Goal: Task Accomplishment & Management: Manage account settings

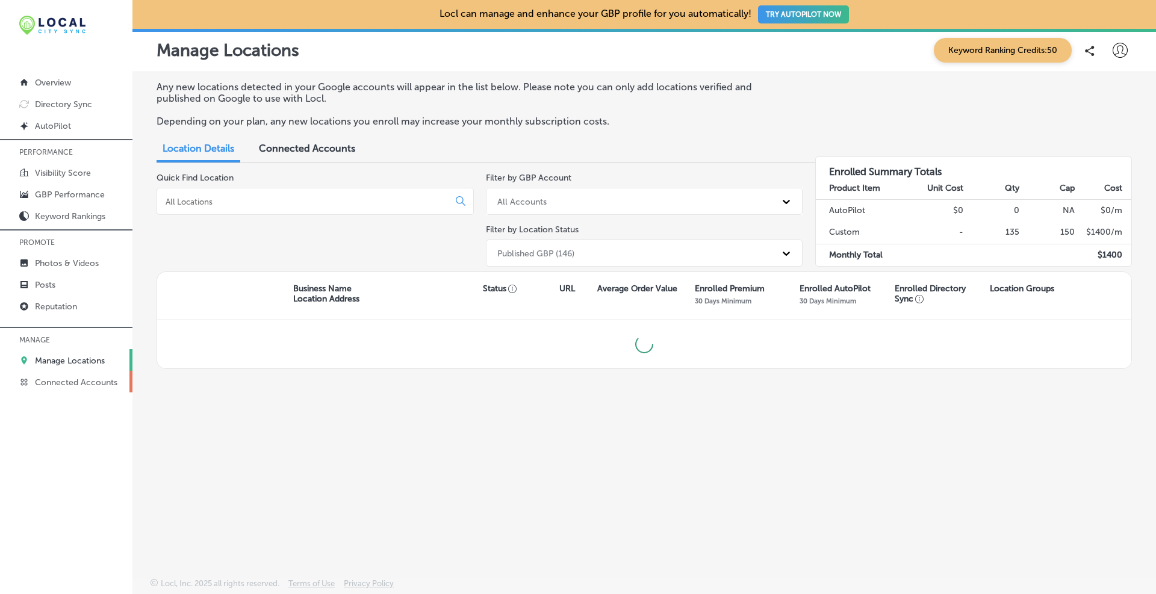
click at [81, 379] on p "Connected Accounts" at bounding box center [76, 382] width 82 height 10
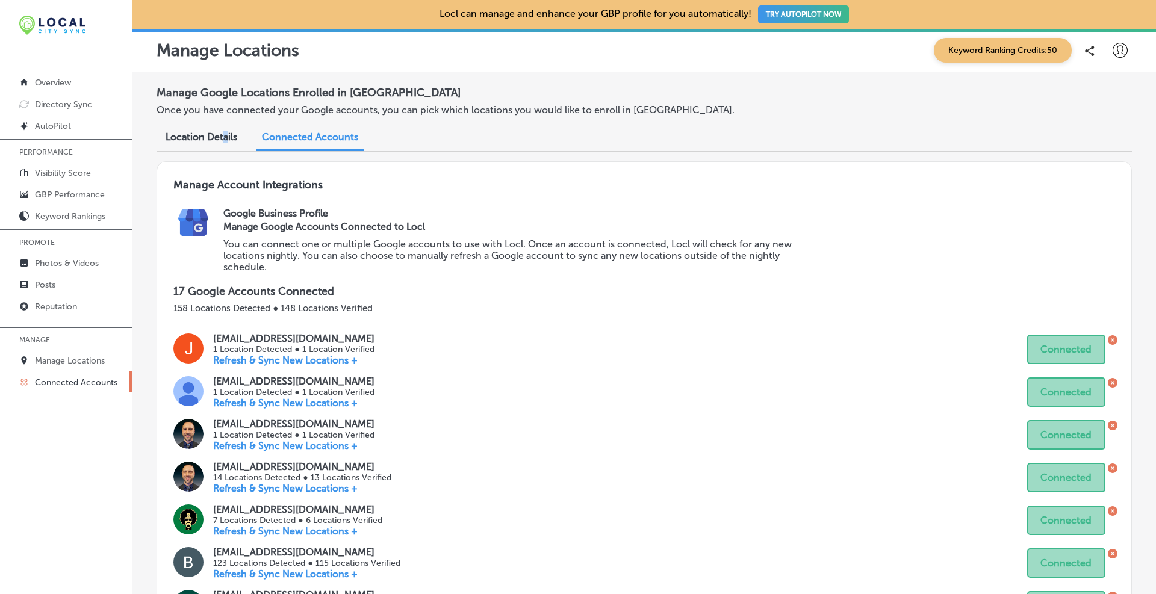
click at [225, 135] on span "Location Details" at bounding box center [202, 136] width 72 height 11
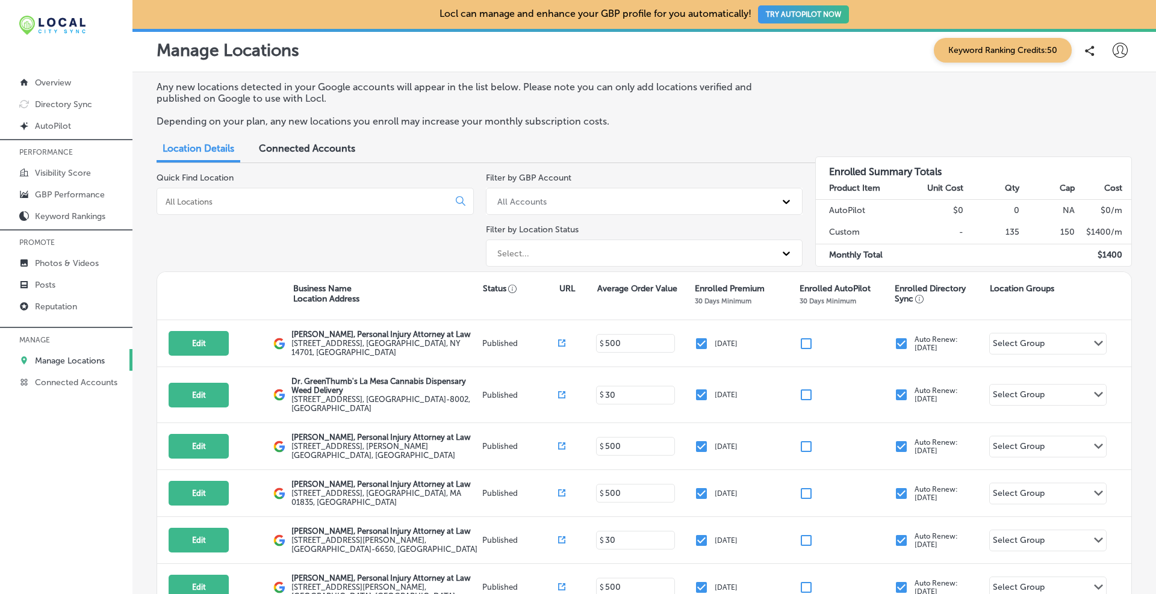
click at [294, 137] on div "Connected Accounts" at bounding box center [307, 150] width 114 height 26
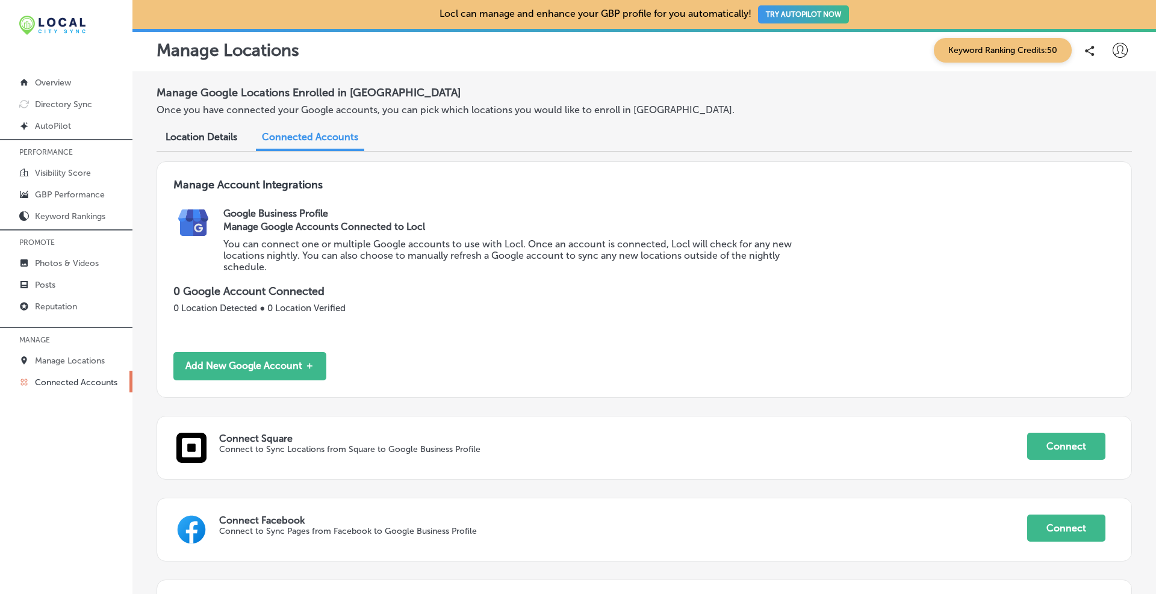
click at [244, 351] on div "Manage Account Integrations Google Business Profile Manage Google Accounts Conn…" at bounding box center [644, 279] width 975 height 237
click at [245, 365] on div "Manage Account Integrations Google Business Profile Manage Google Accounts Conn…" at bounding box center [644, 279] width 975 height 237
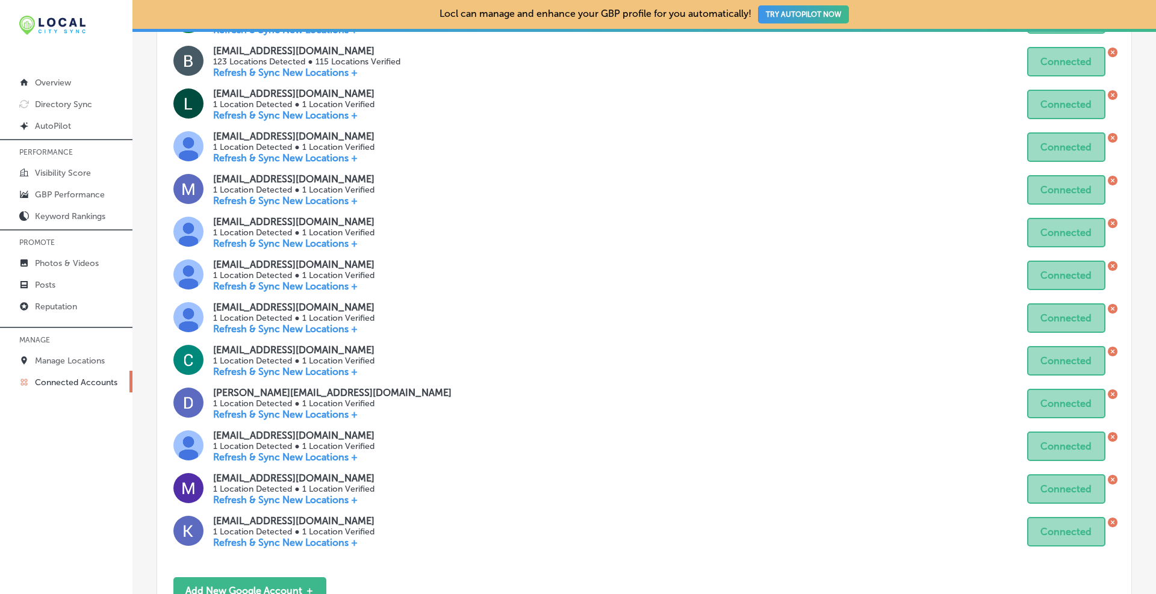
scroll to position [802, 0]
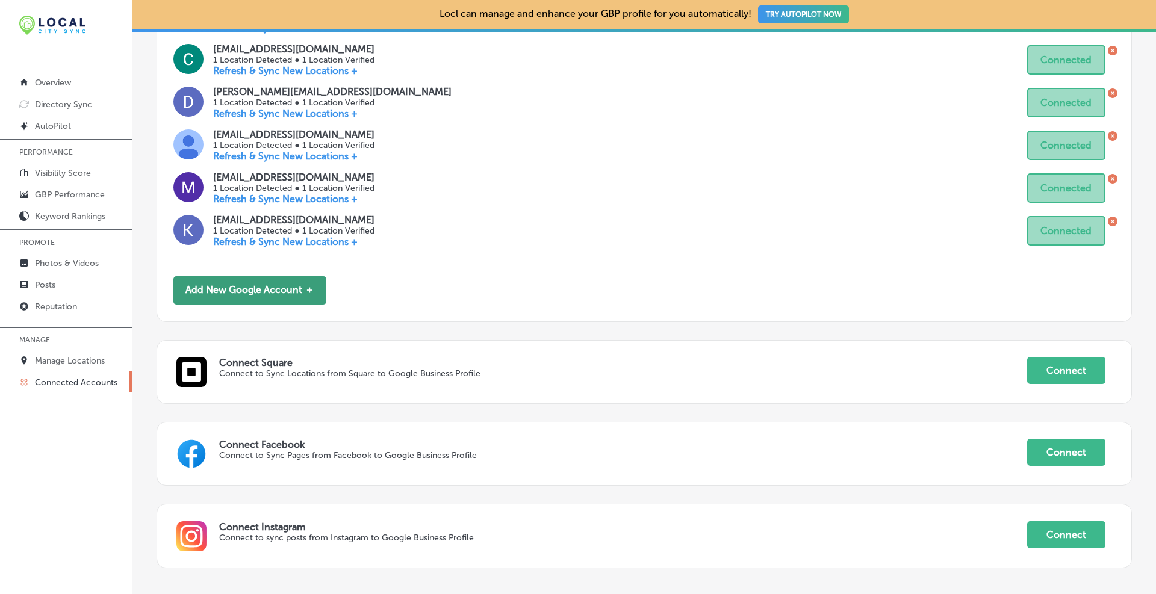
click at [264, 294] on button "Add New Google Account ＋" at bounding box center [249, 290] width 153 height 28
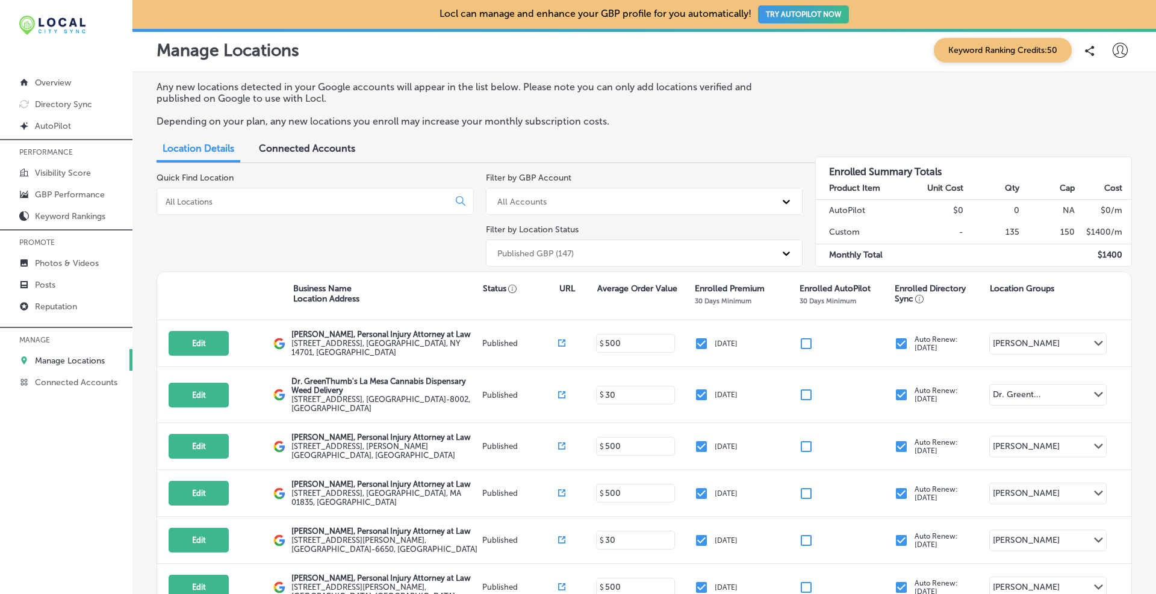
click at [314, 203] on input at bounding box center [305, 201] width 282 height 11
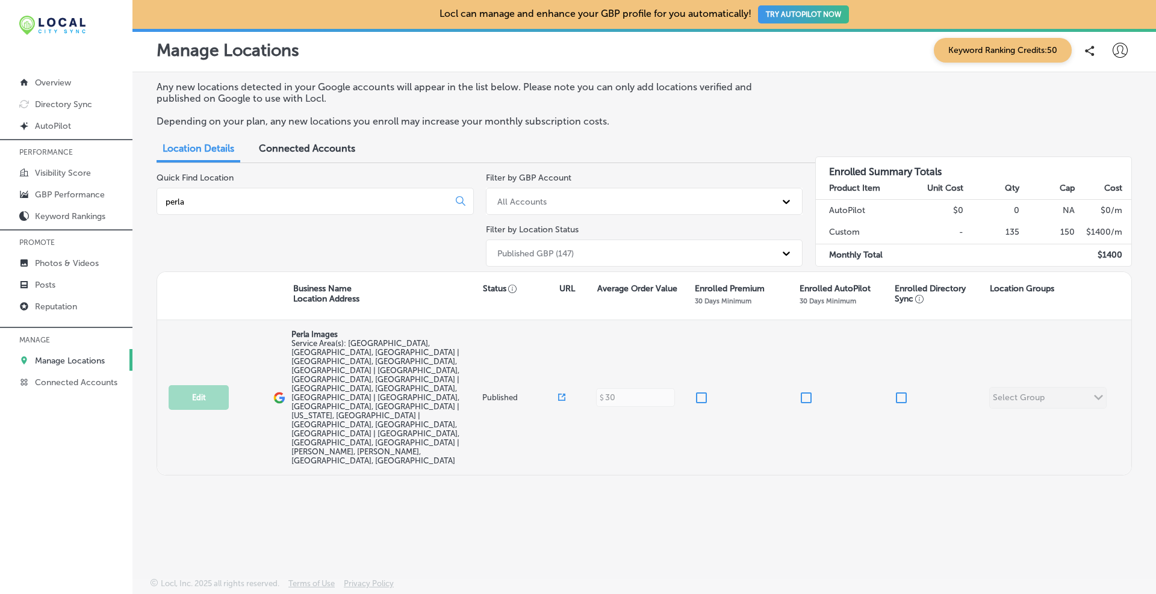
type input "perla"
click at [705, 391] on input "checkbox" at bounding box center [701, 398] width 14 height 14
checkbox input "true"
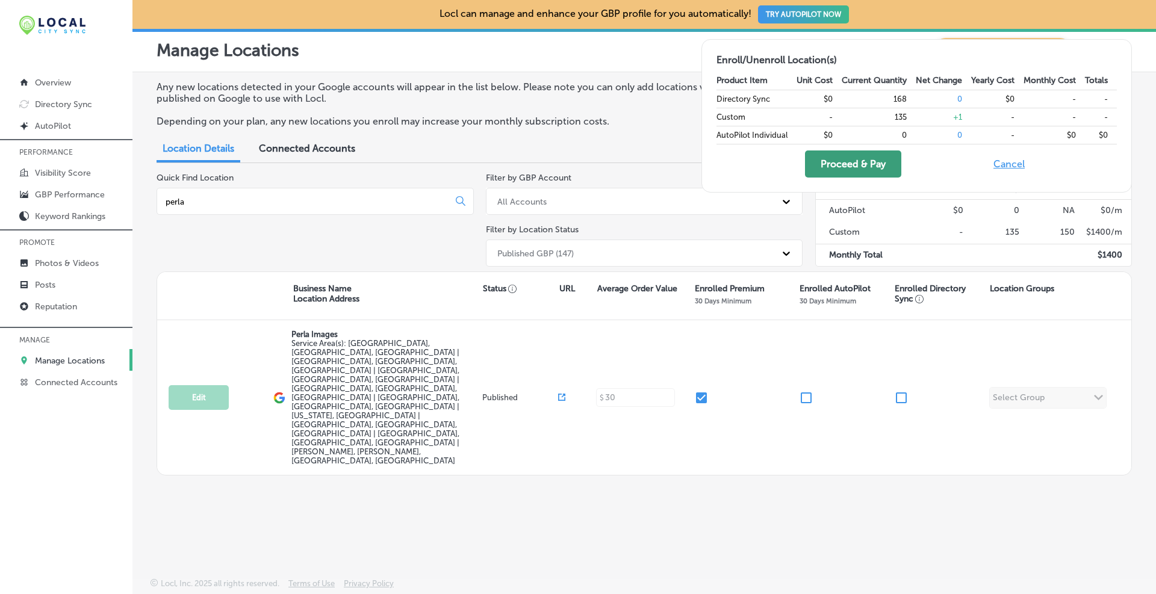
click at [860, 167] on button "Proceed & Pay" at bounding box center [853, 163] width 96 height 27
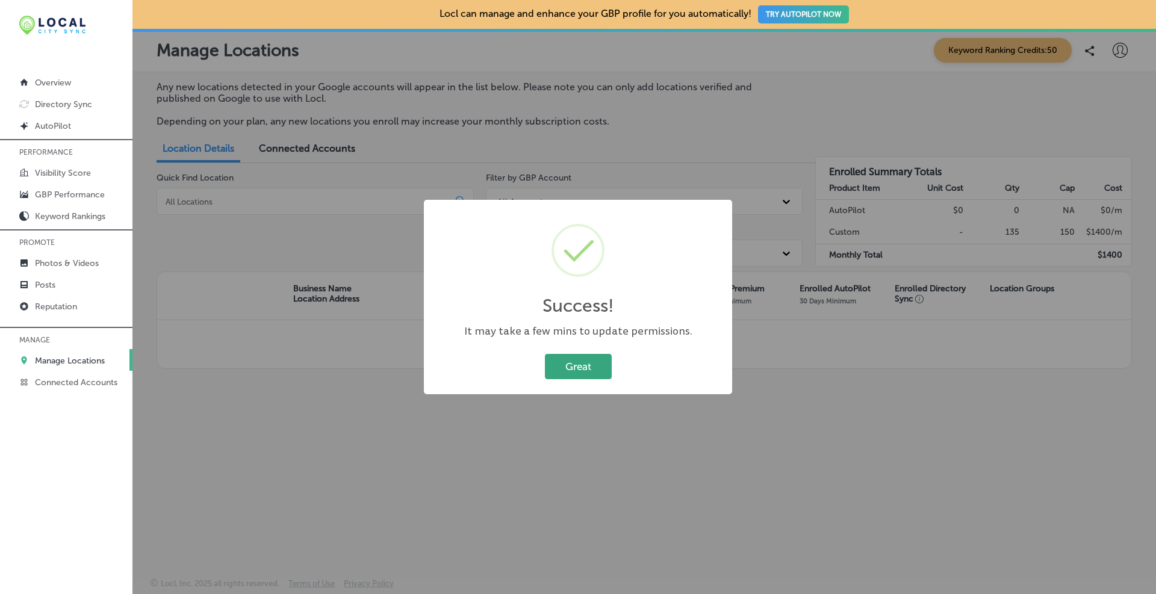
click at [585, 368] on button "Great" at bounding box center [578, 366] width 67 height 25
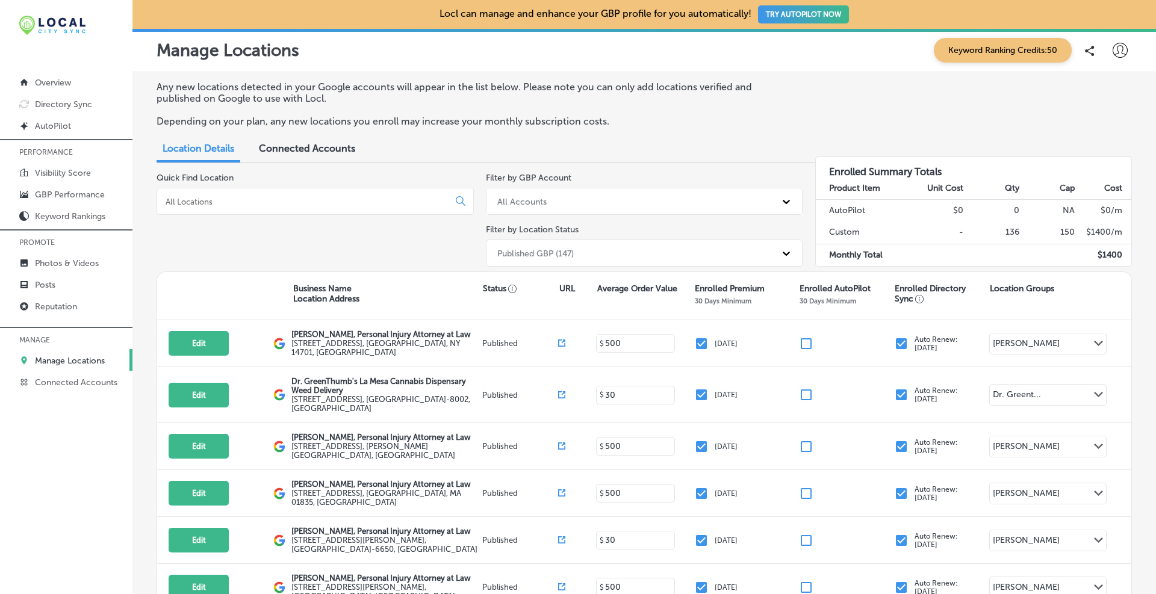
click at [287, 202] on input at bounding box center [305, 201] width 282 height 11
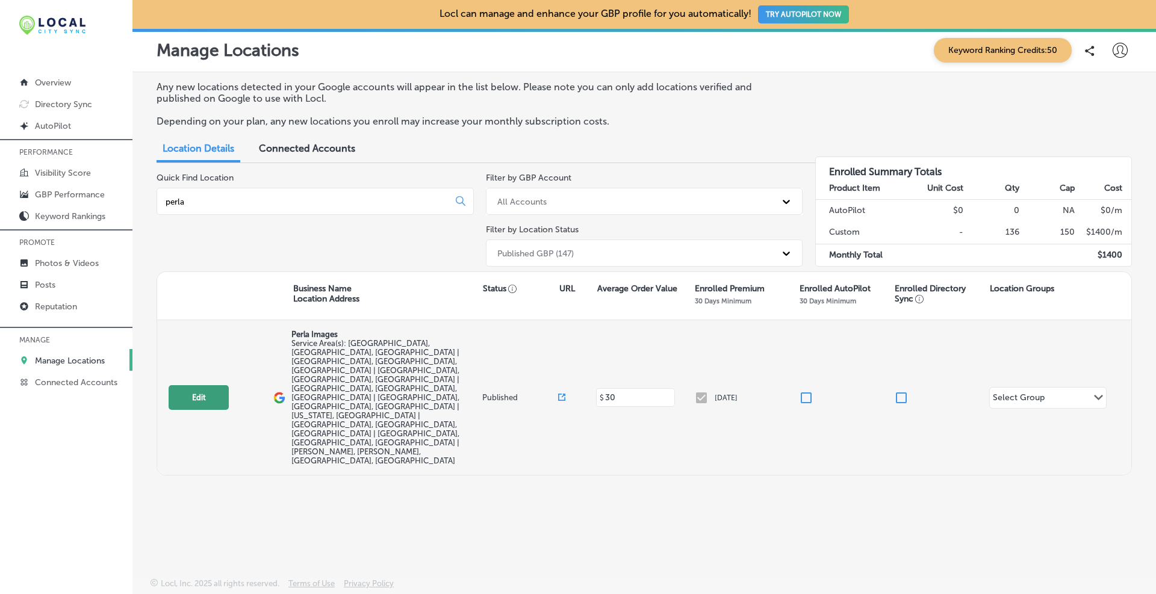
type input "perla"
click at [215, 385] on button "Edit" at bounding box center [199, 397] width 60 height 25
select select "US"
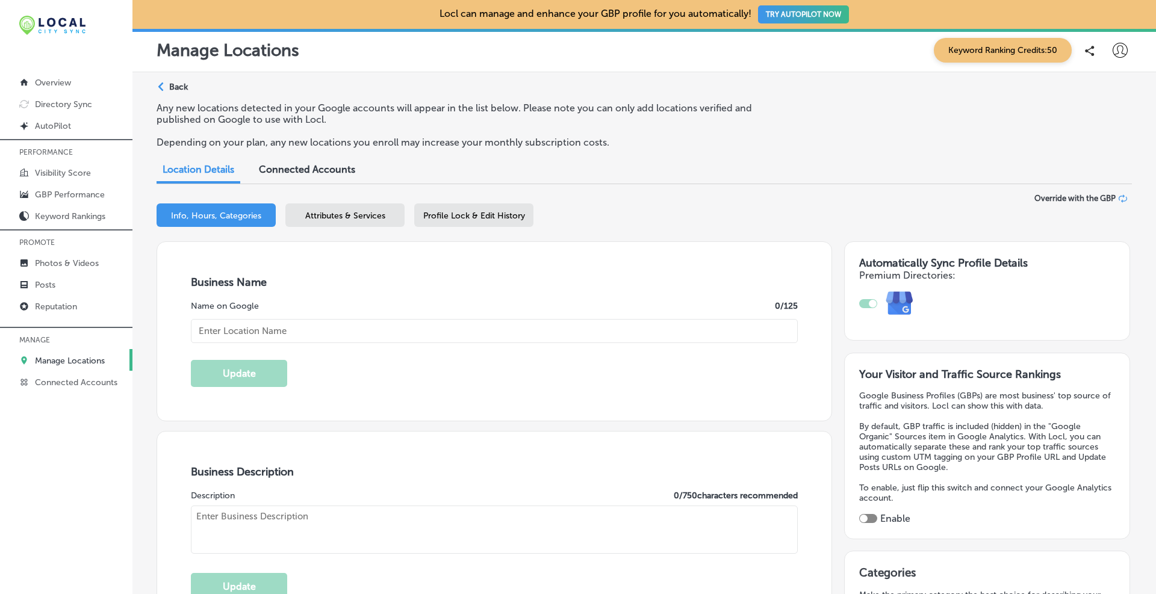
type input "Perla Images"
type input "US"
type input "[URL][DOMAIN_NAME]"
type textarea "A leading Cape Cod wedding photographer specializing in documentary style with …"
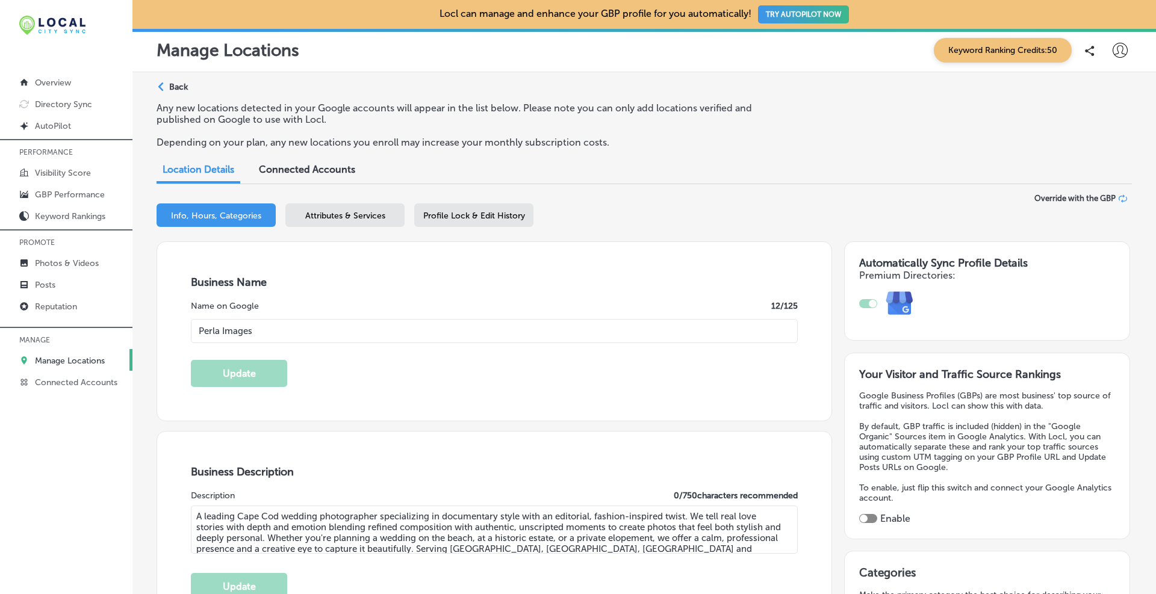
type input "[PHONE_NUMBER]"
click at [1118, 198] on icon at bounding box center [1122, 198] width 8 height 8
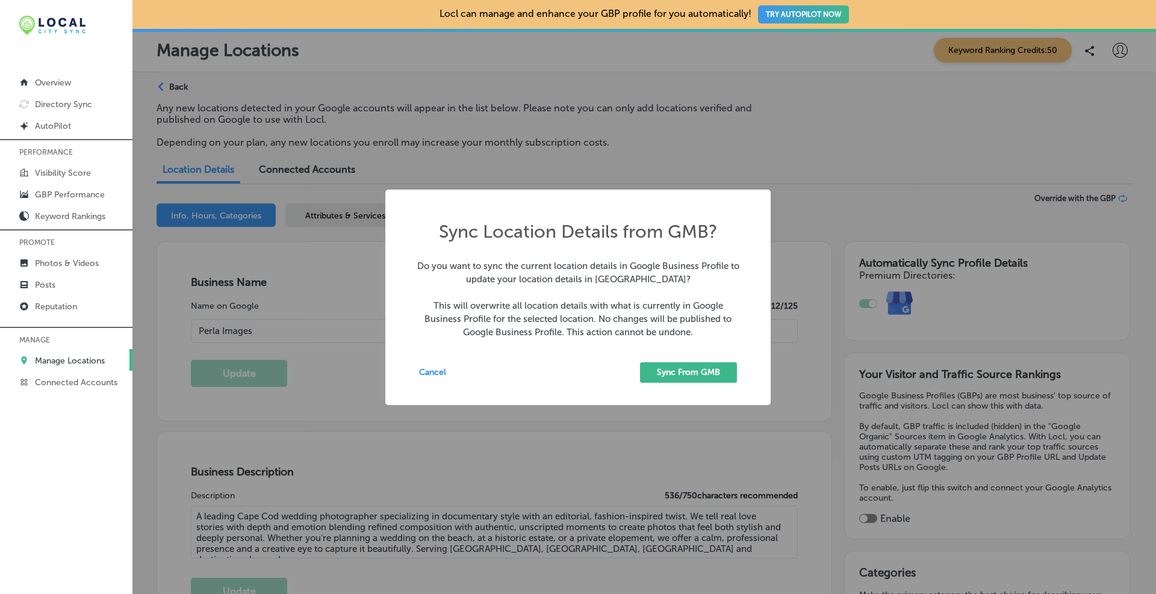
click at [707, 370] on button "Sync From GMB" at bounding box center [688, 372] width 97 height 21
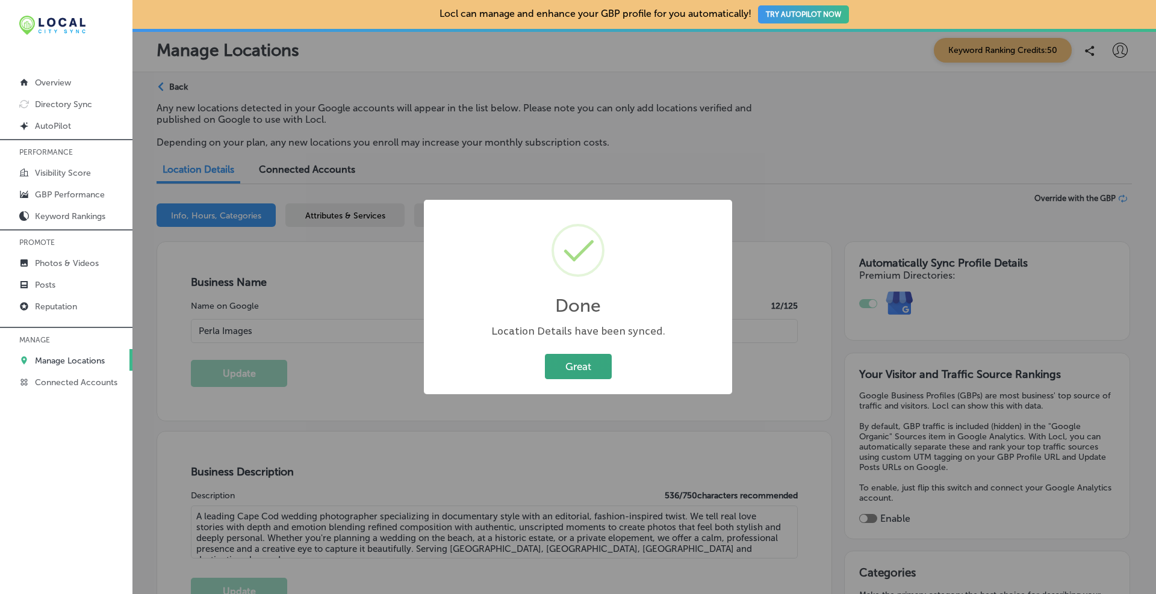
click at [572, 366] on button "Great" at bounding box center [578, 366] width 67 height 25
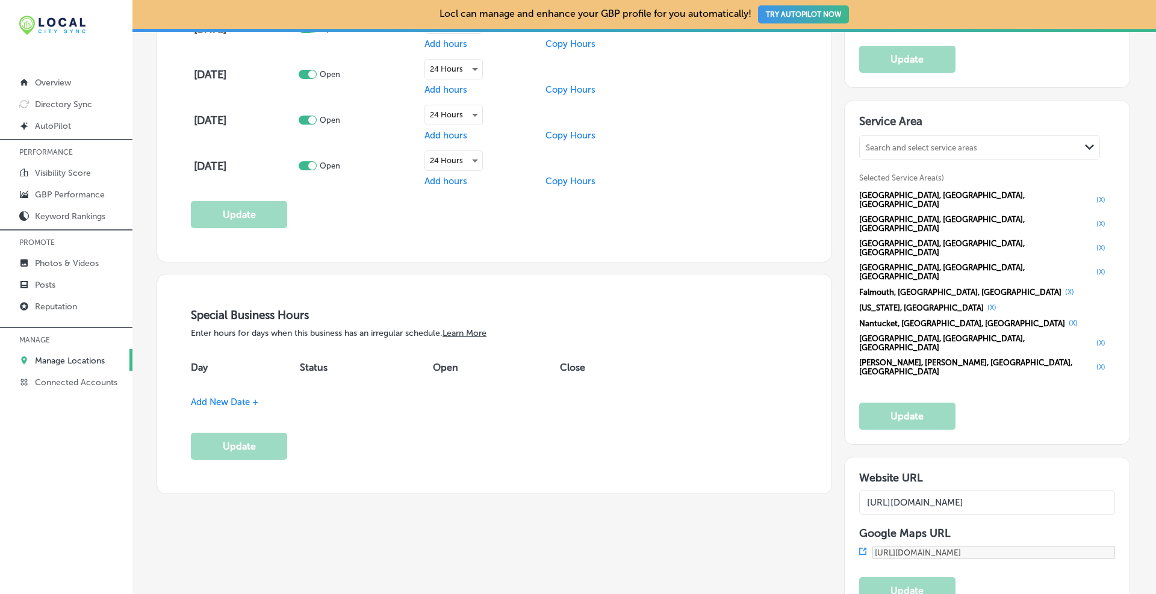
scroll to position [1204, 0]
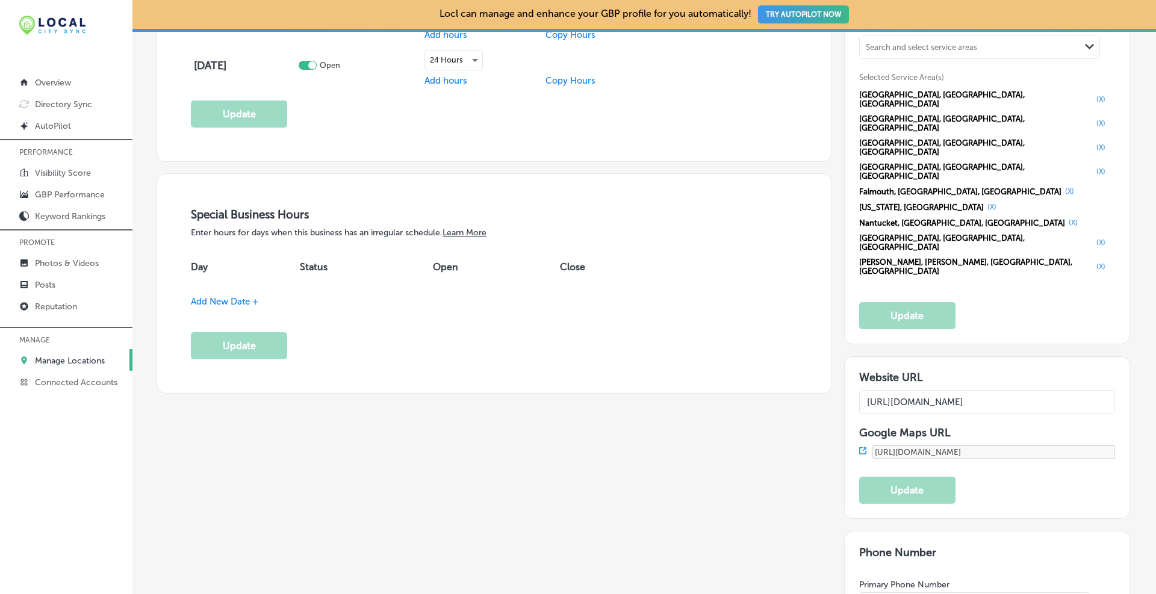
click at [860, 447] on icon at bounding box center [862, 450] width 7 height 7
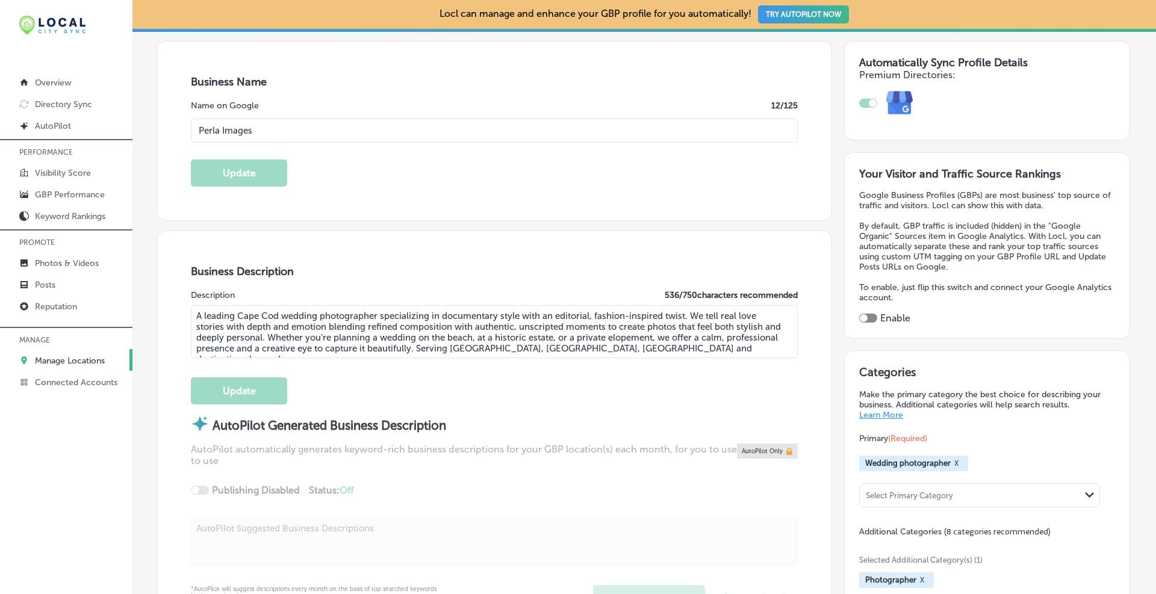
scroll to position [0, 0]
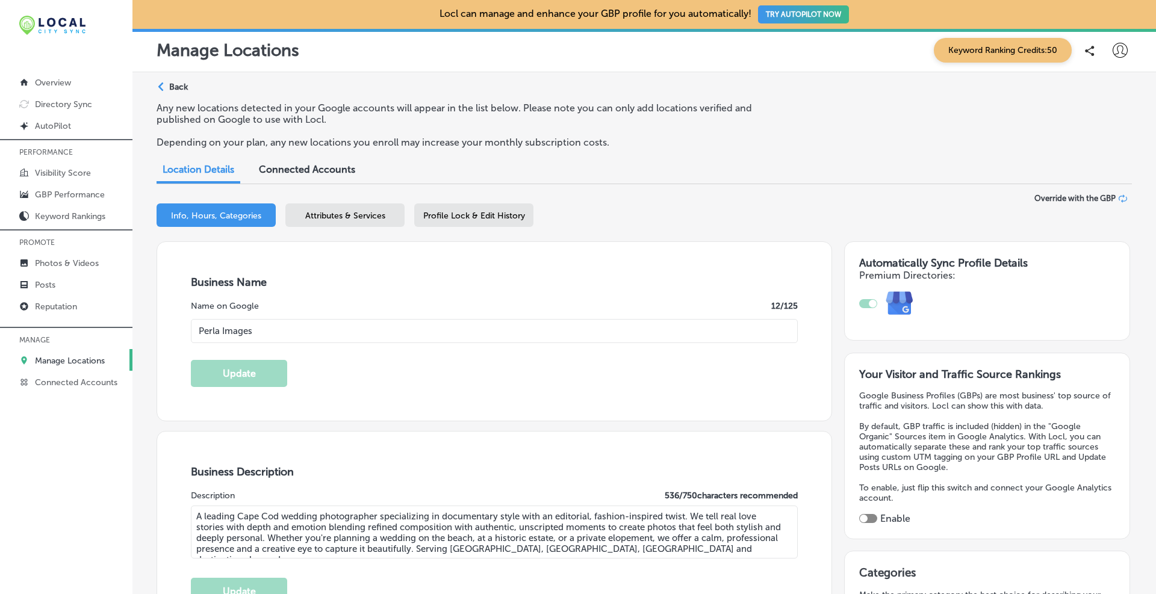
click at [1118, 197] on icon at bounding box center [1122, 198] width 8 height 8
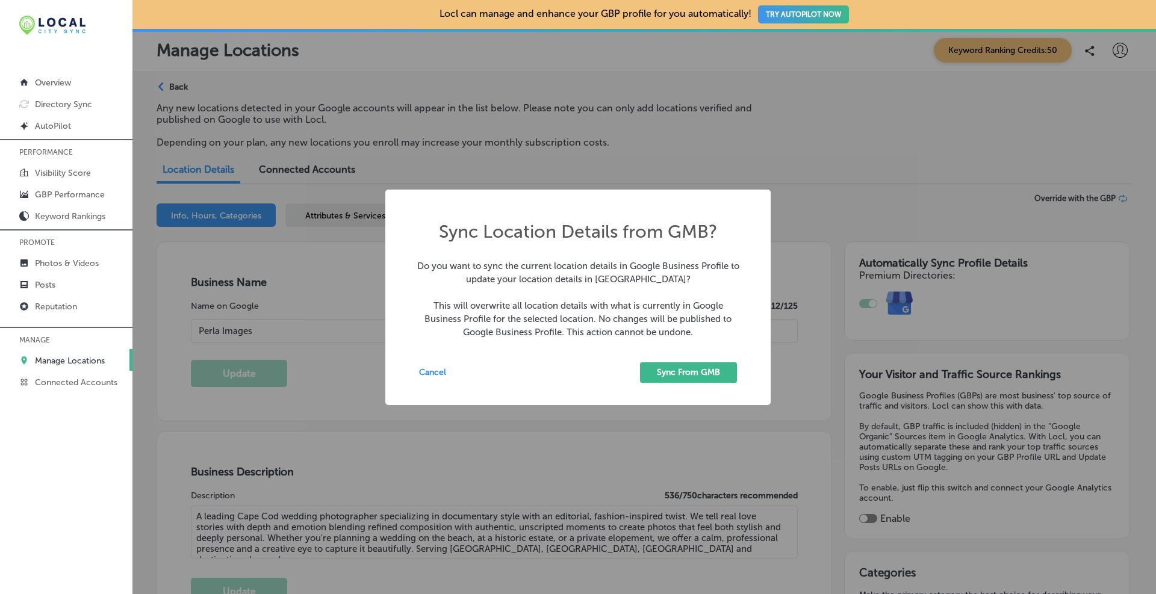
click at [415, 379] on div "Sync Location Details from GMB? × Do you want to sync the current location deta…" at bounding box center [577, 298] width 385 height 216
click at [436, 373] on button "Cancel" at bounding box center [441, 372] width 44 height 21
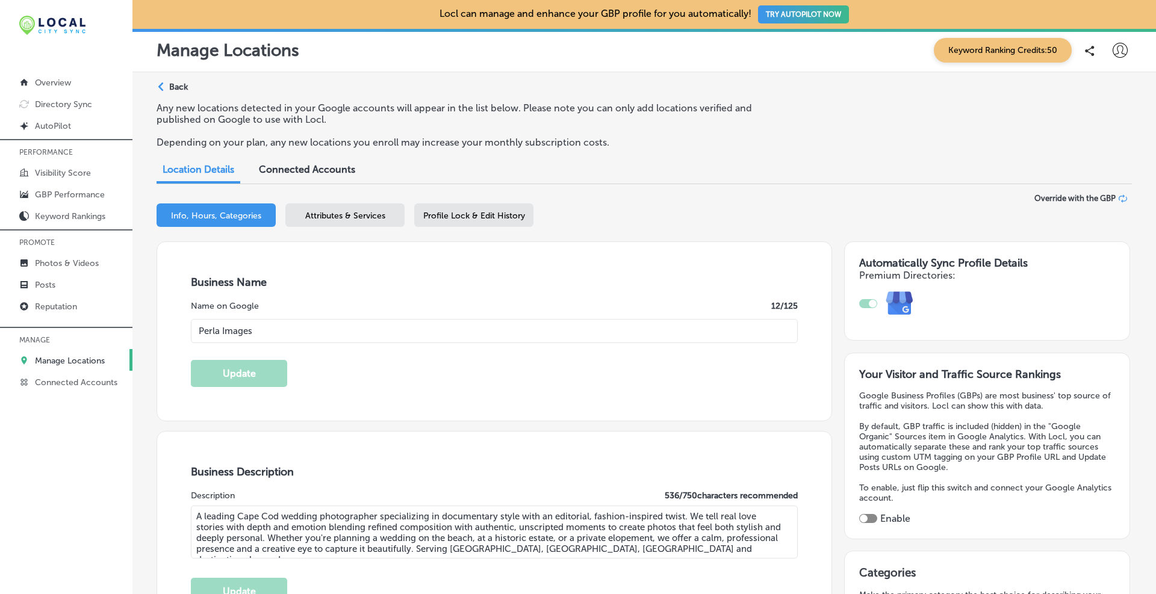
click at [1118, 202] on icon at bounding box center [1122, 198] width 8 height 8
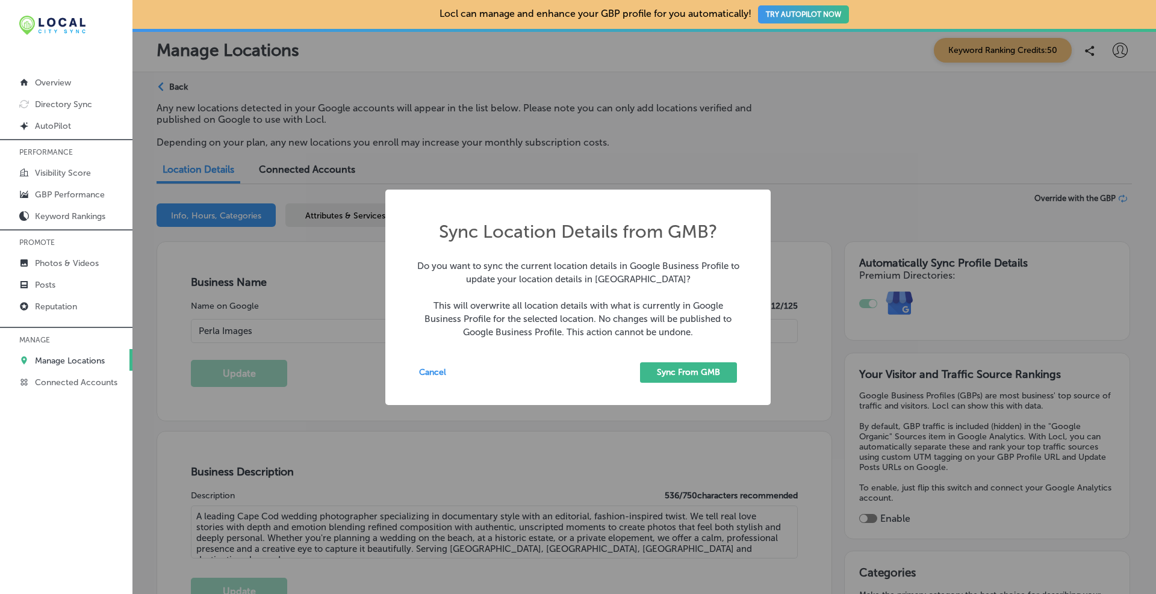
click at [699, 373] on button "Sync From GMB" at bounding box center [688, 372] width 97 height 21
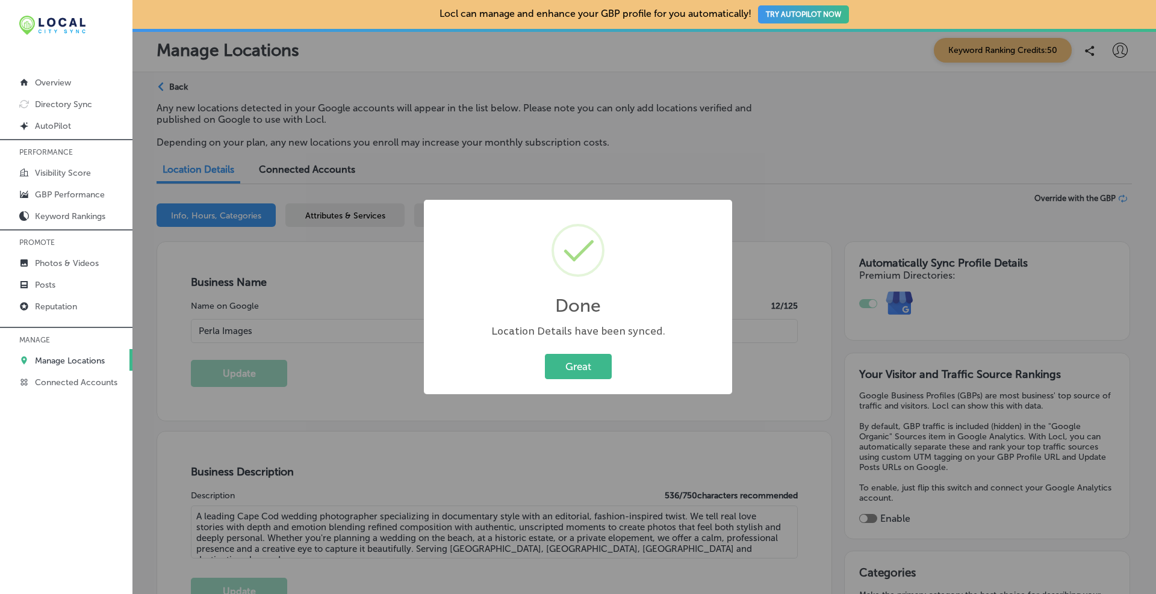
click at [581, 368] on button "Great" at bounding box center [578, 366] width 67 height 25
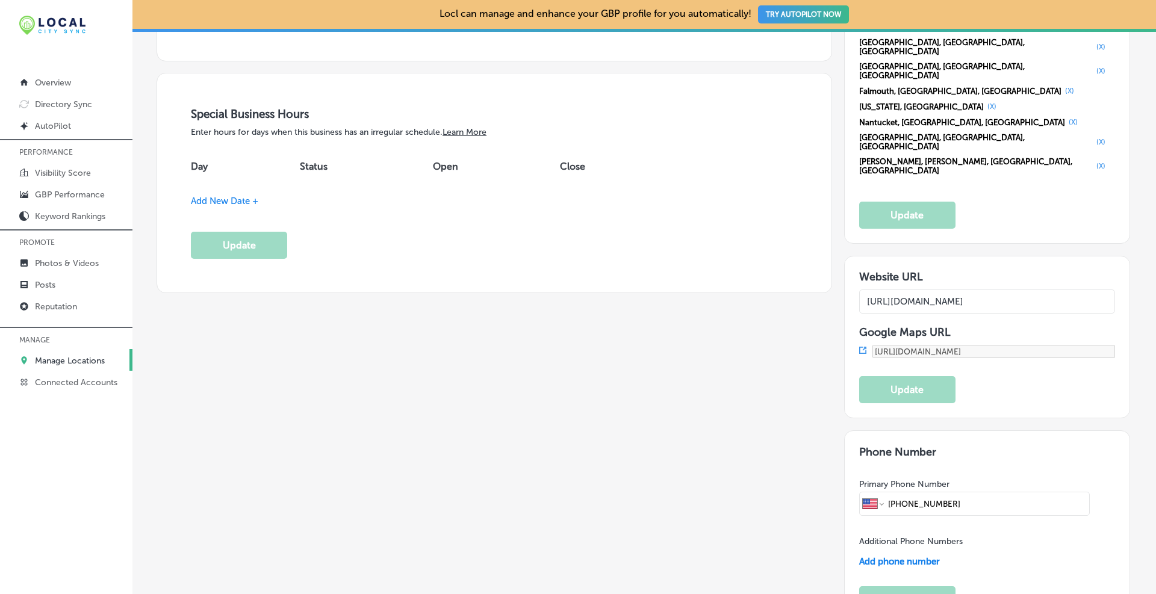
scroll to position [1404, 0]
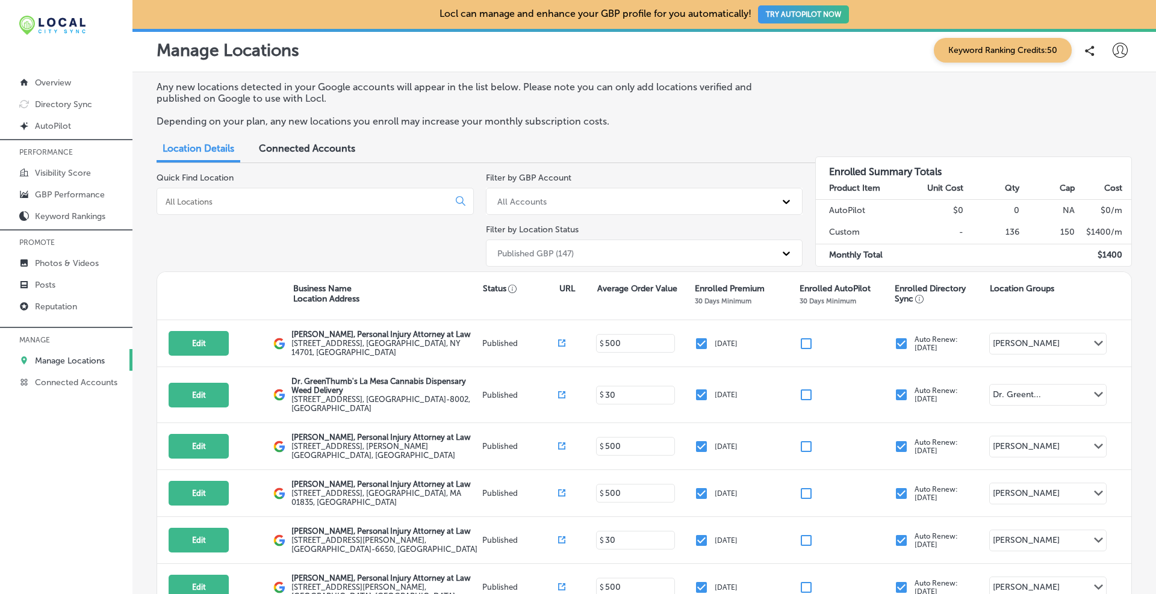
click at [287, 197] on input at bounding box center [305, 201] width 282 height 11
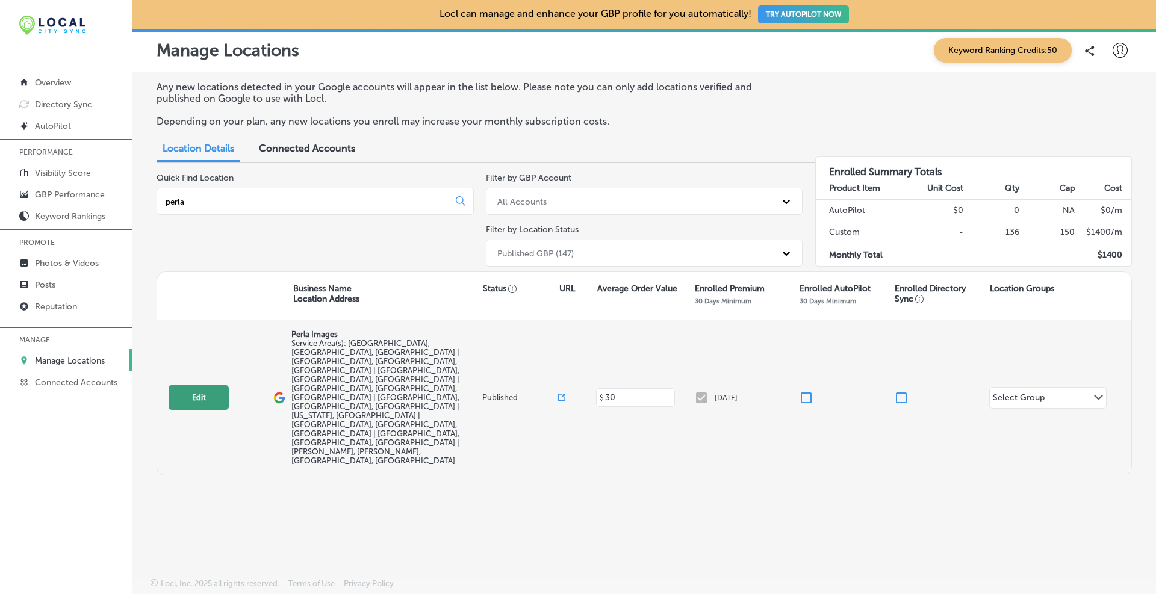
type input "perla"
click at [193, 385] on button "Edit" at bounding box center [199, 397] width 60 height 25
select select "US"
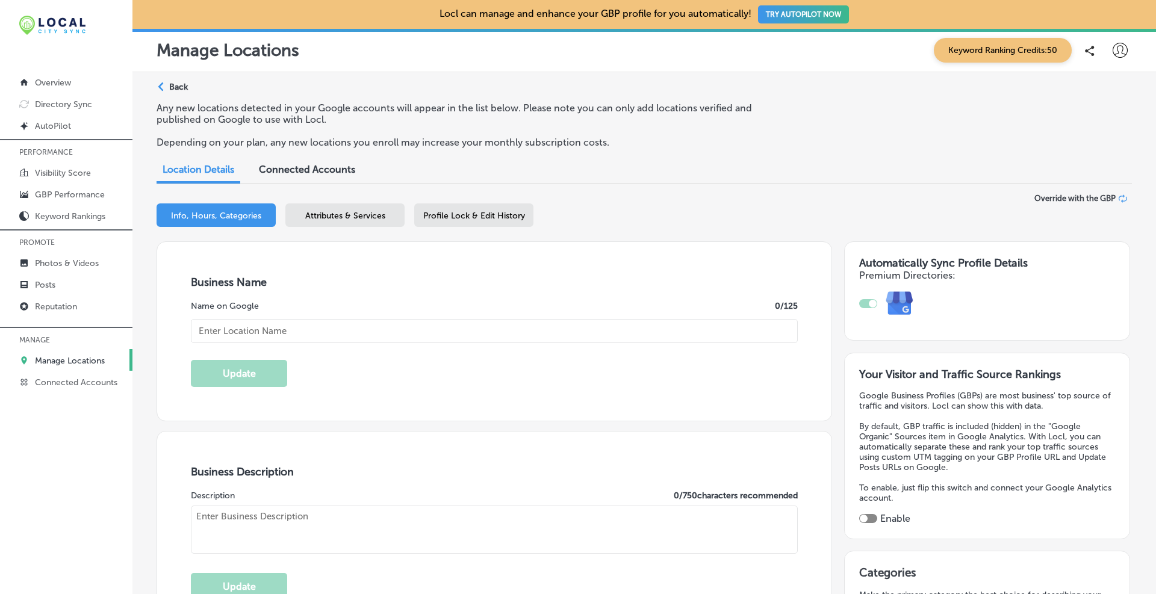
type textarea "A leading Cape Cod wedding photographer specializing in documentary style with …"
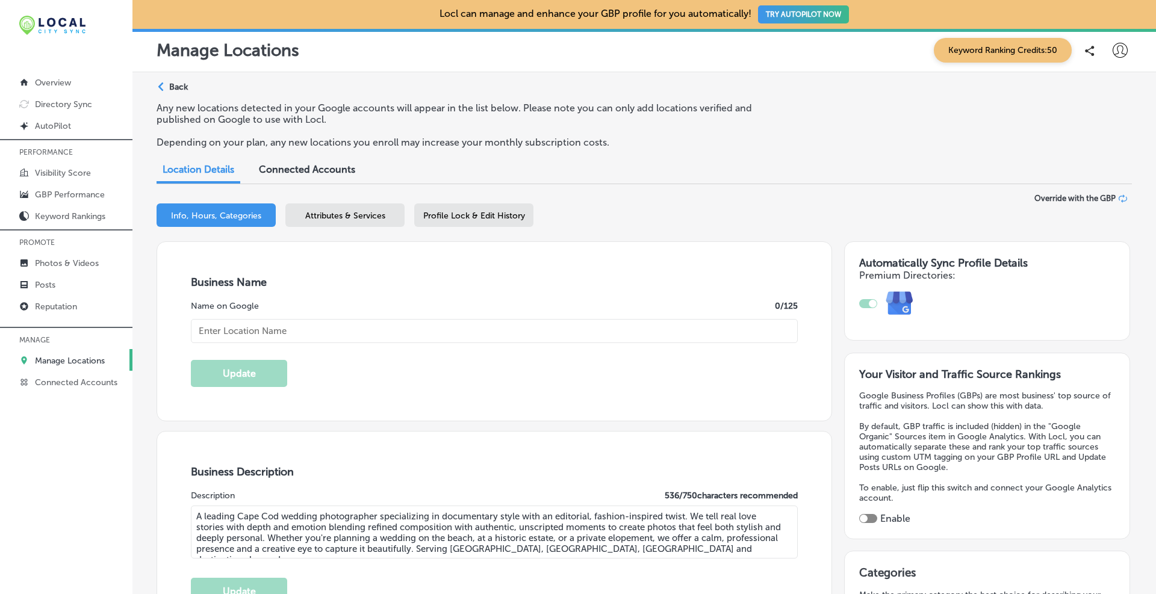
type input "US"
type input "[URL][DOMAIN_NAME]"
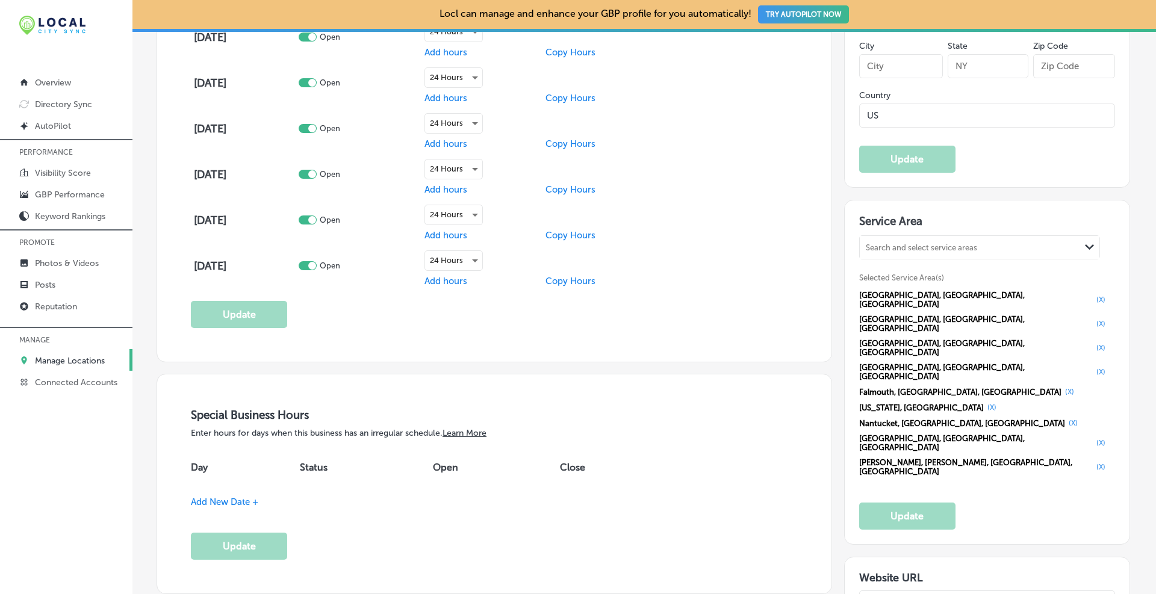
type input "Perla Images"
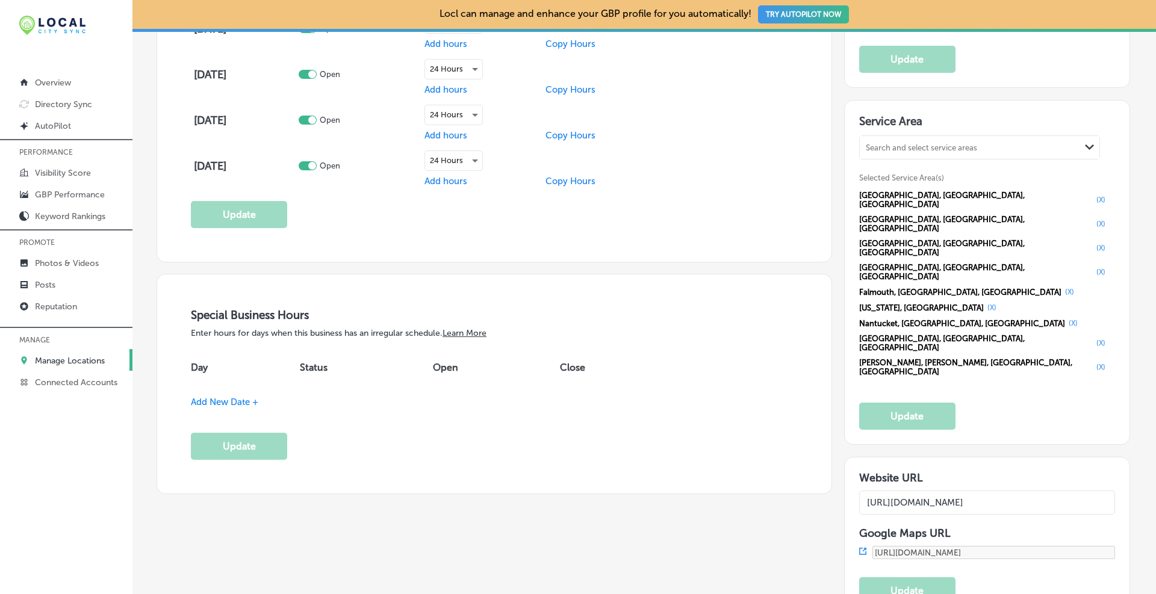
type input "[PHONE_NUMBER]"
select select "US"
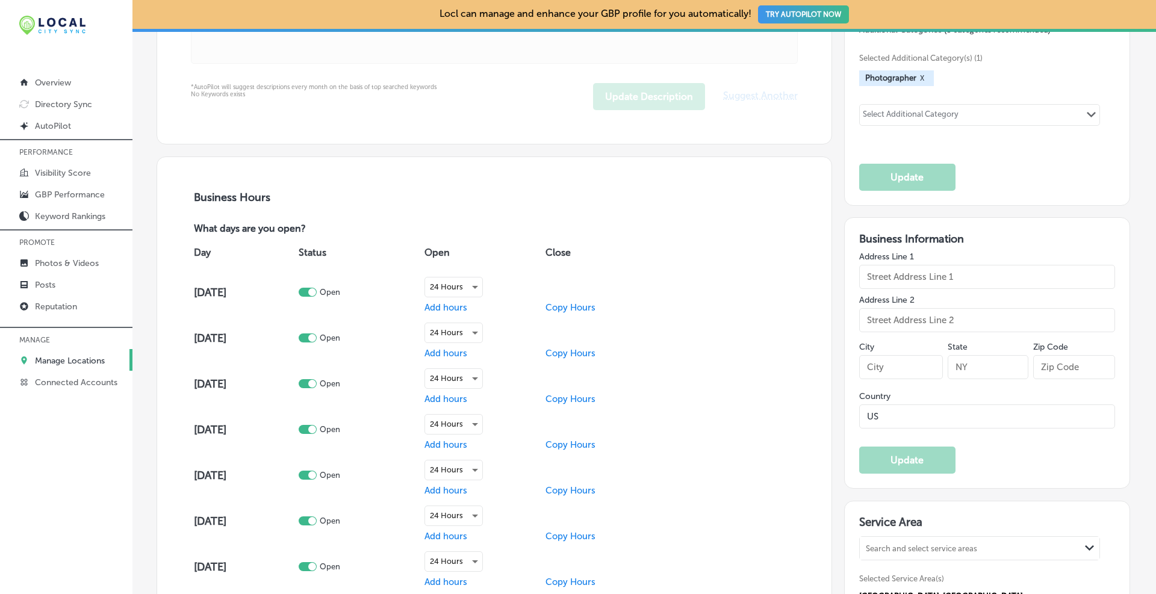
scroll to position [903, 0]
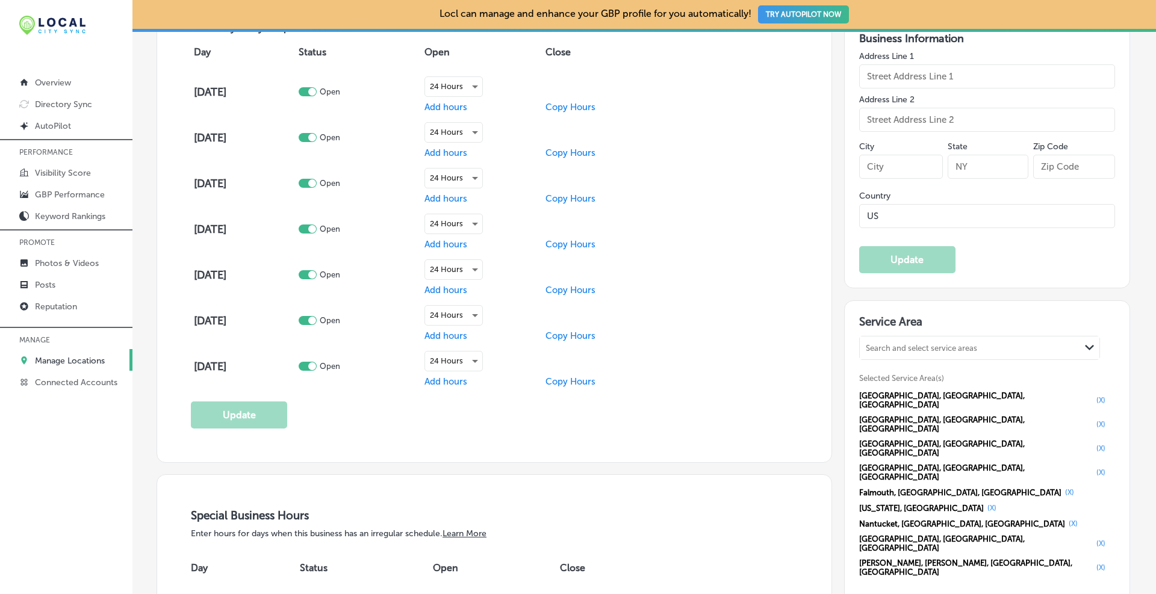
click at [1093, 396] on button "(X)" at bounding box center [1101, 400] width 16 height 10
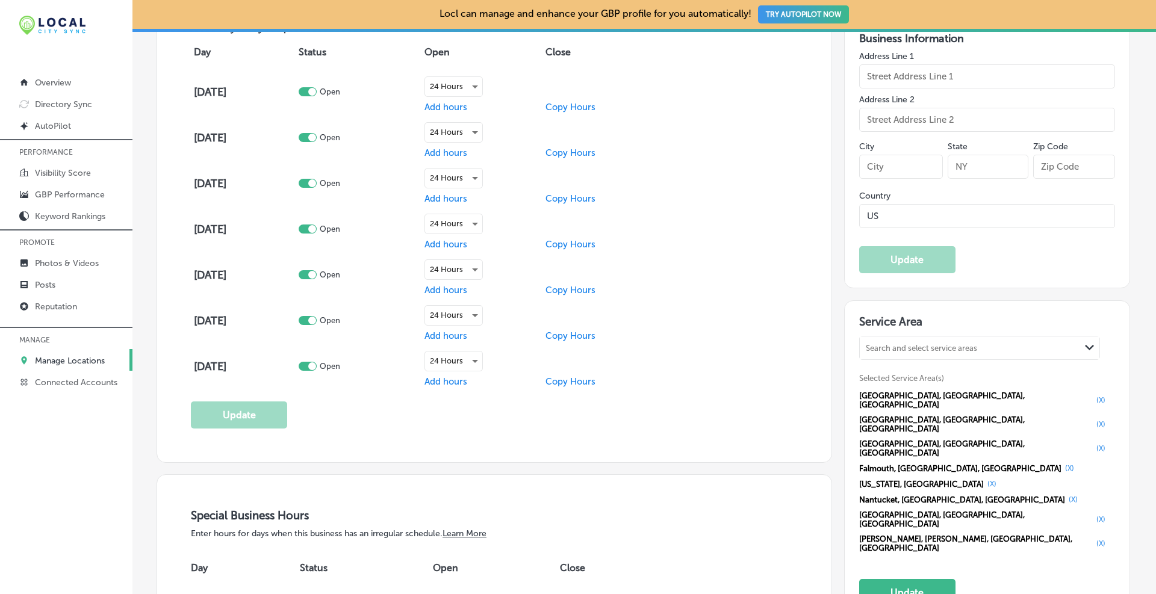
click at [1093, 396] on button "(X)" at bounding box center [1101, 400] width 16 height 10
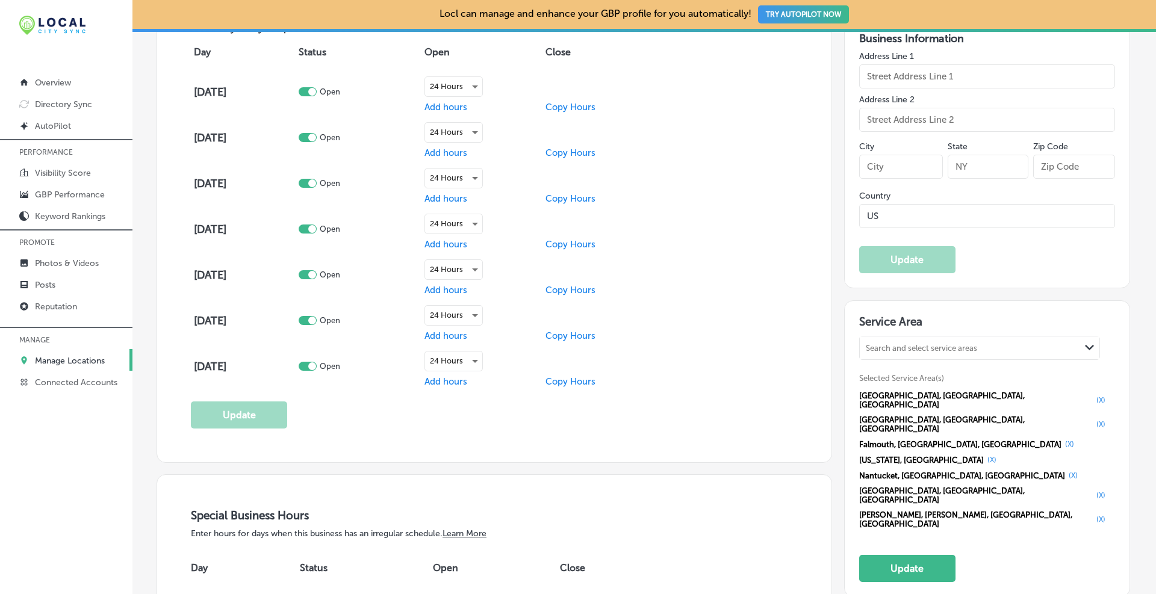
click at [1093, 395] on button "(X)" at bounding box center [1101, 400] width 16 height 10
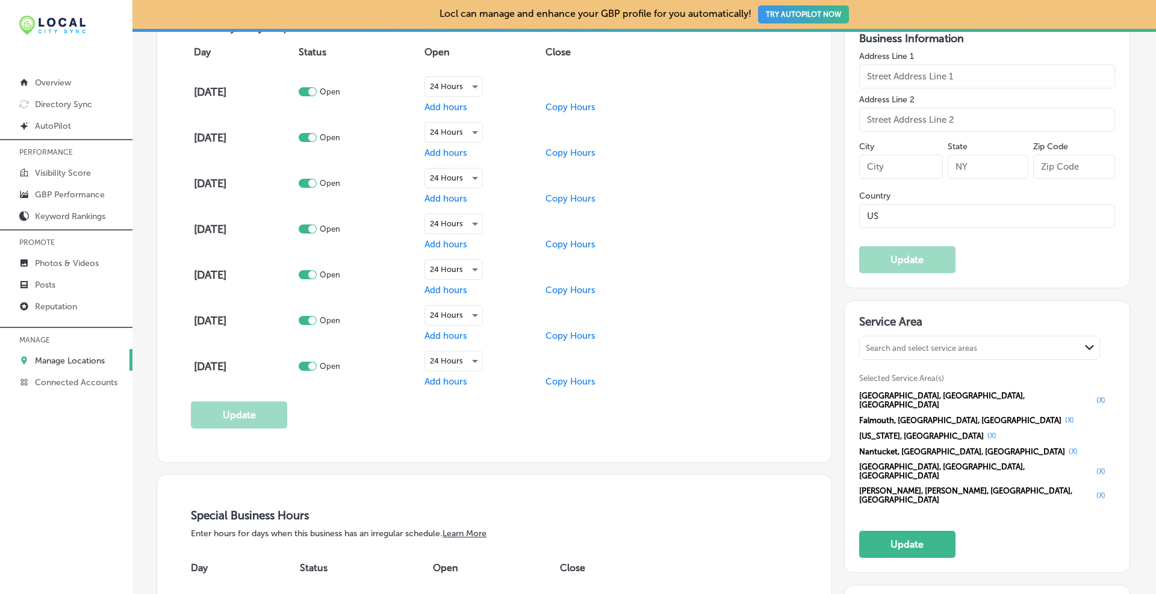
click at [1093, 396] on button "(X)" at bounding box center [1101, 400] width 16 height 10
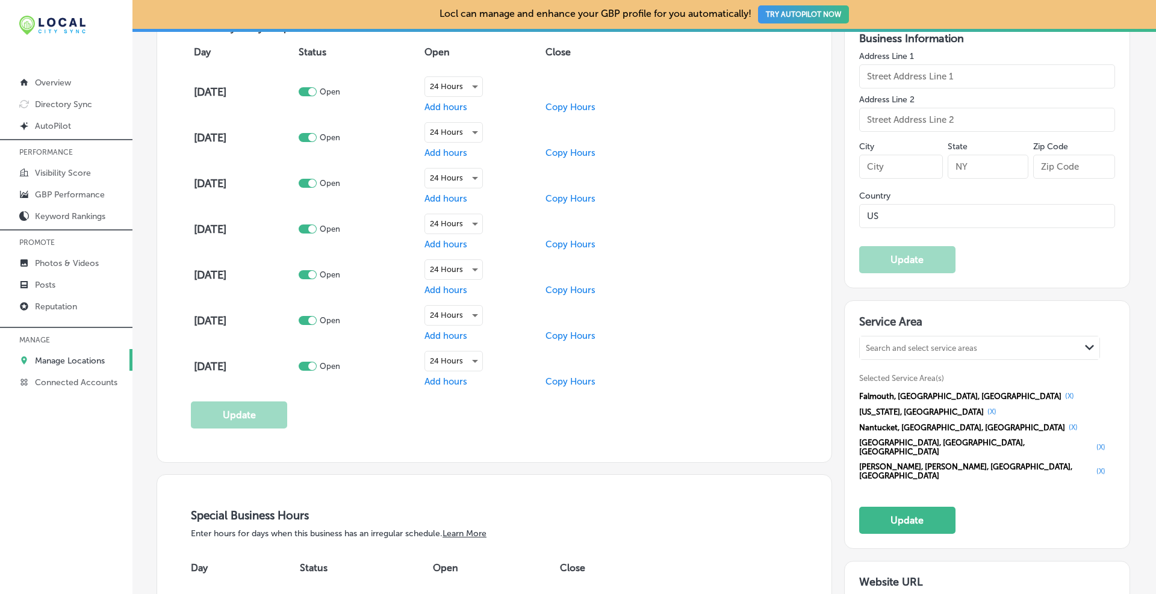
click at [1061, 397] on button "(X)" at bounding box center [1069, 396] width 16 height 10
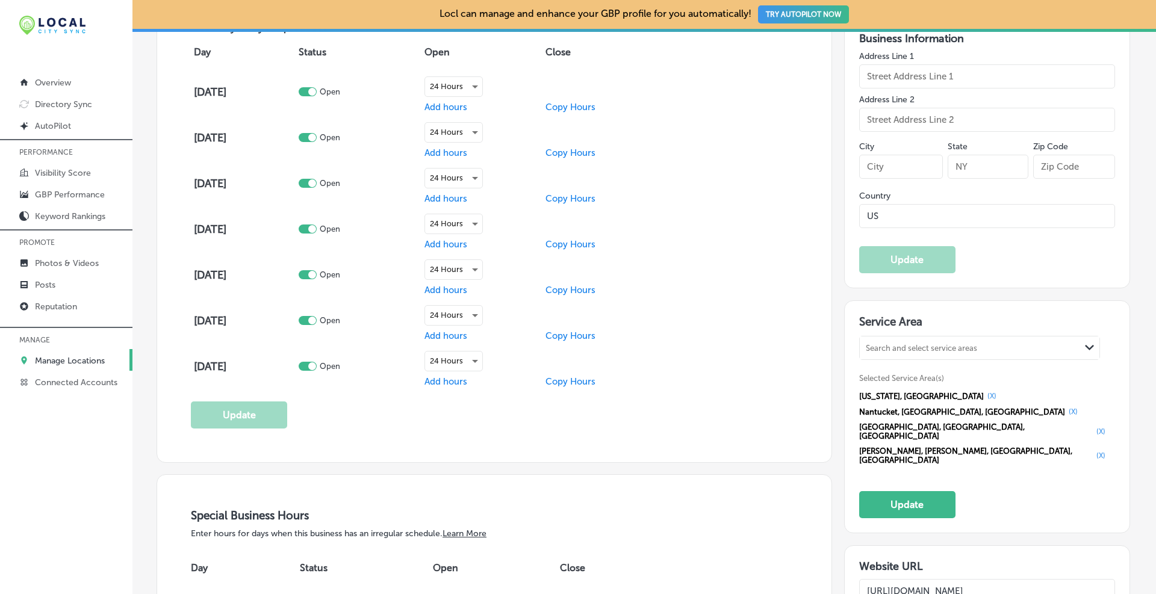
click at [984, 395] on button "(X)" at bounding box center [992, 396] width 16 height 10
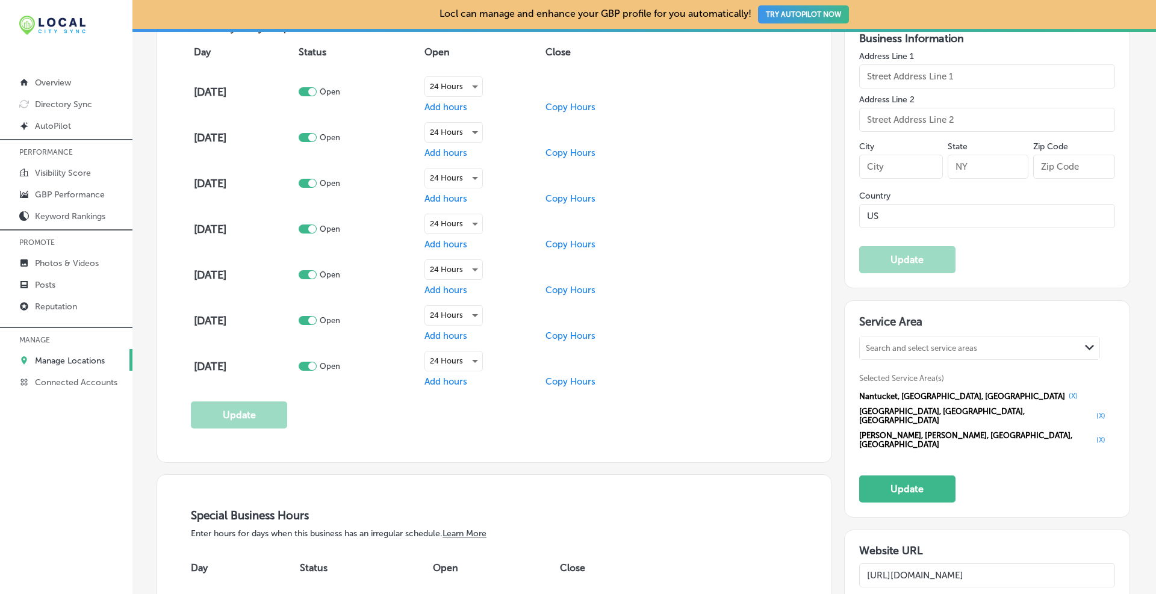
click at [1065, 394] on button "(X)" at bounding box center [1073, 396] width 16 height 10
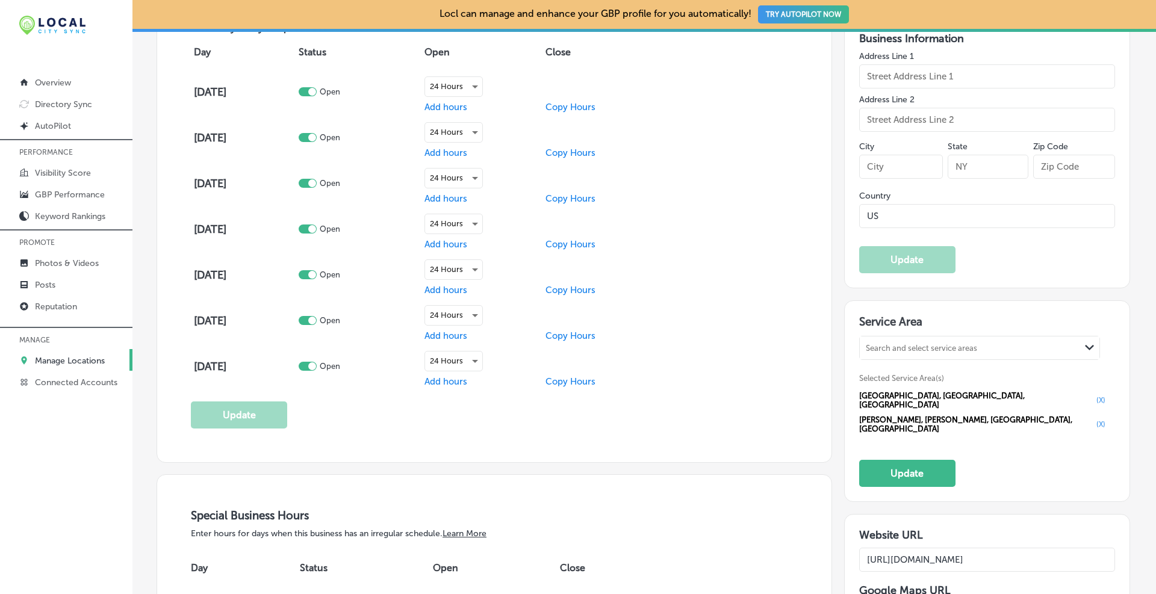
click at [1093, 397] on button "(X)" at bounding box center [1101, 400] width 16 height 10
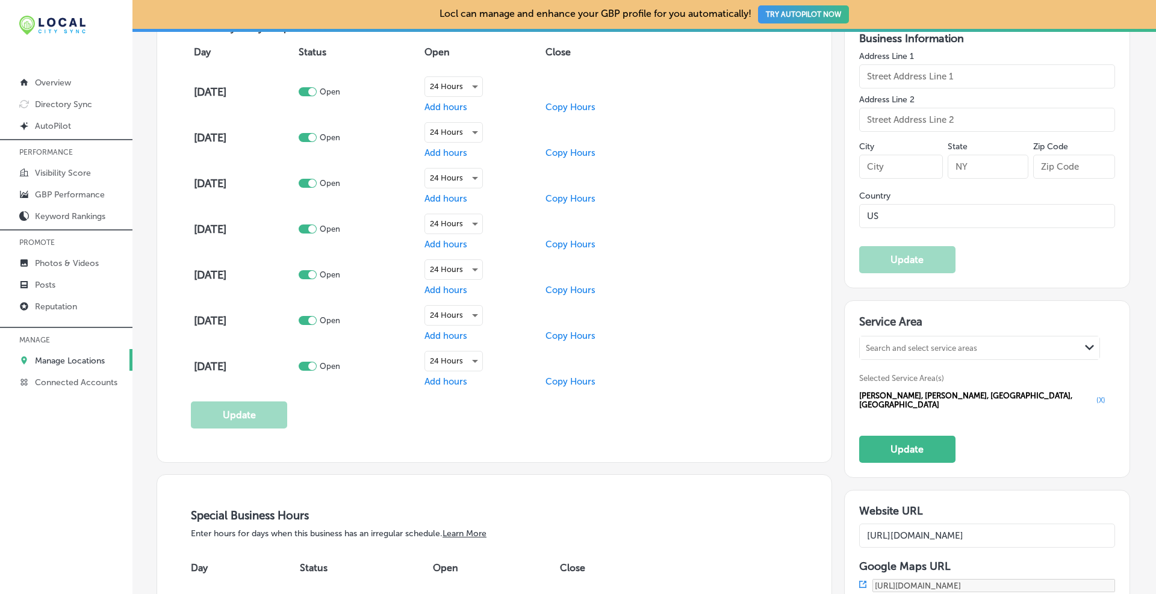
click at [1093, 395] on button "(X)" at bounding box center [1101, 400] width 16 height 10
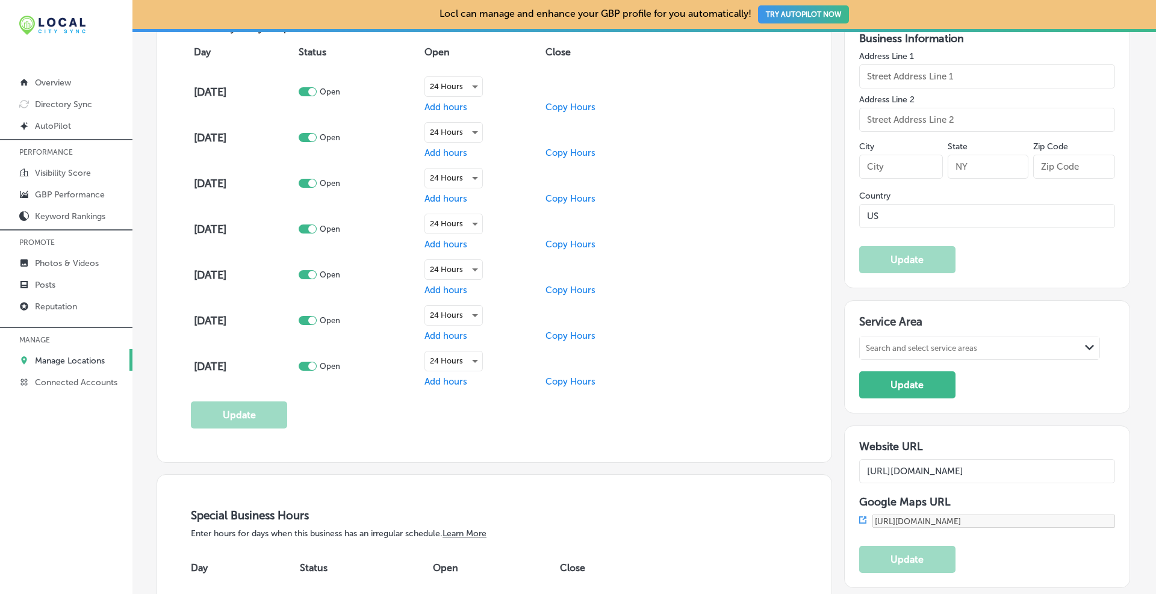
click at [933, 350] on div "Search and select service areas" at bounding box center [921, 348] width 111 height 9
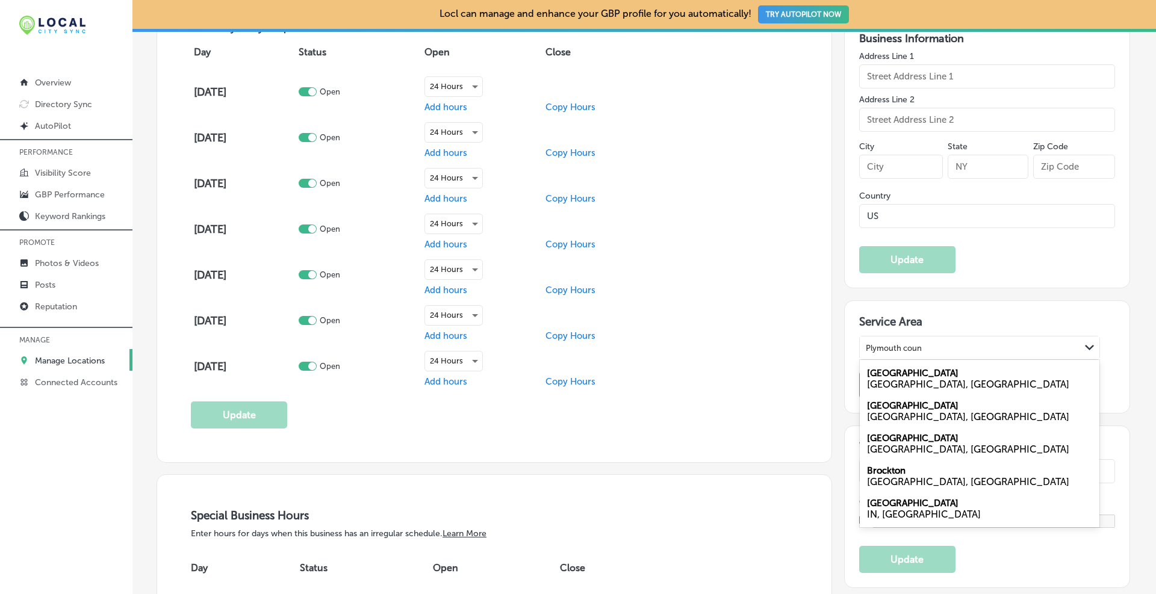
click at [888, 370] on label "[GEOGRAPHIC_DATA]" at bounding box center [912, 373] width 91 height 11
type input "Plymouth coun"
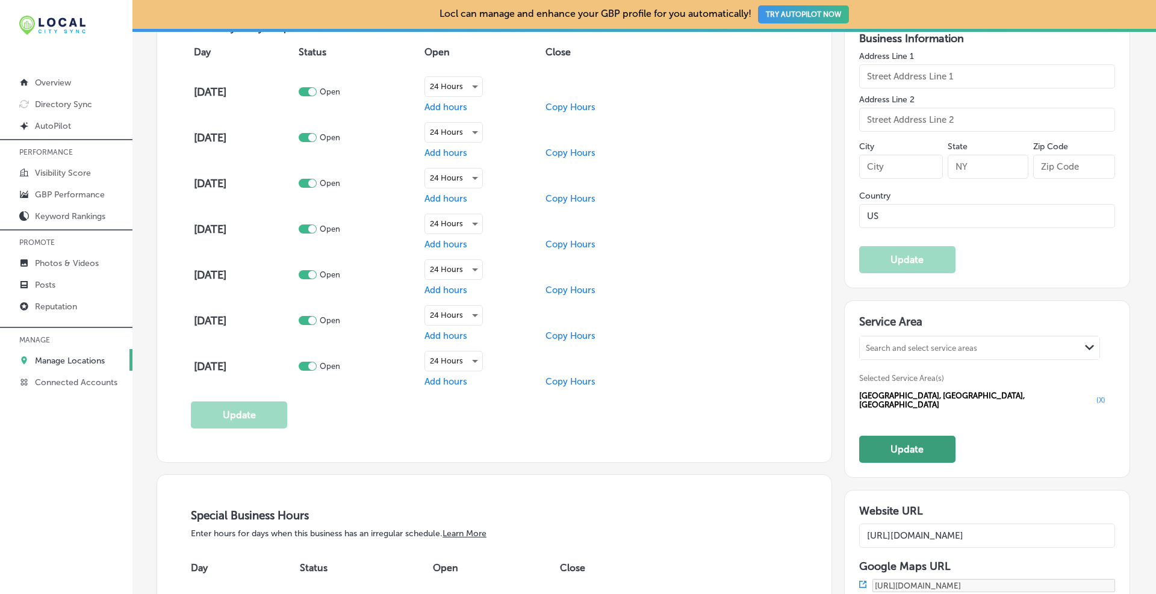
click at [893, 438] on button "Update" at bounding box center [907, 449] width 96 height 27
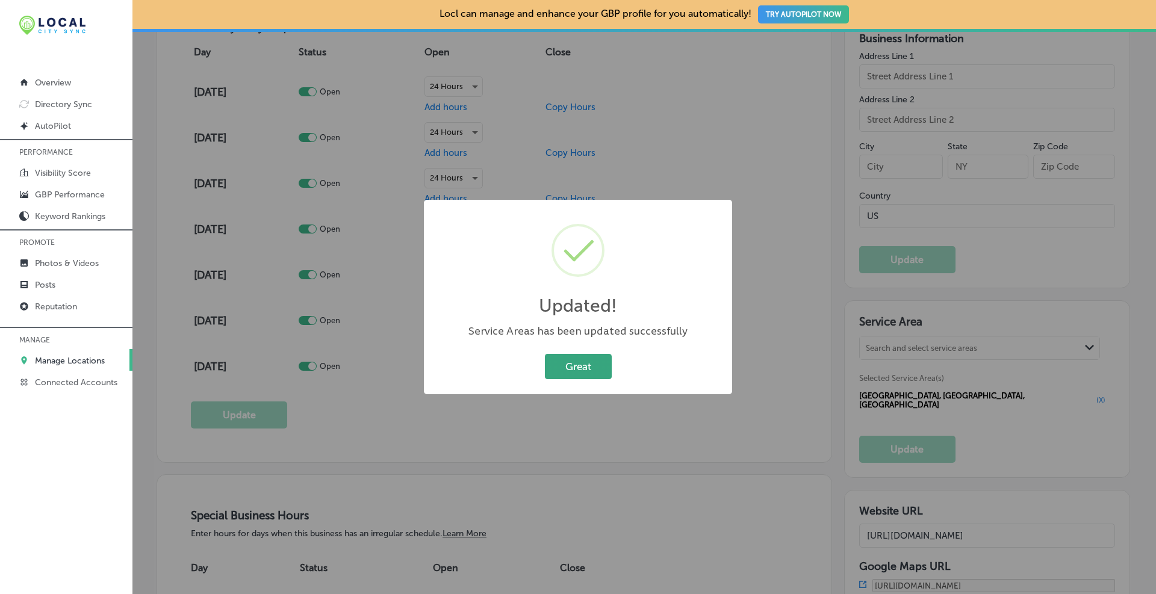
click at [601, 362] on button "Great" at bounding box center [578, 366] width 67 height 25
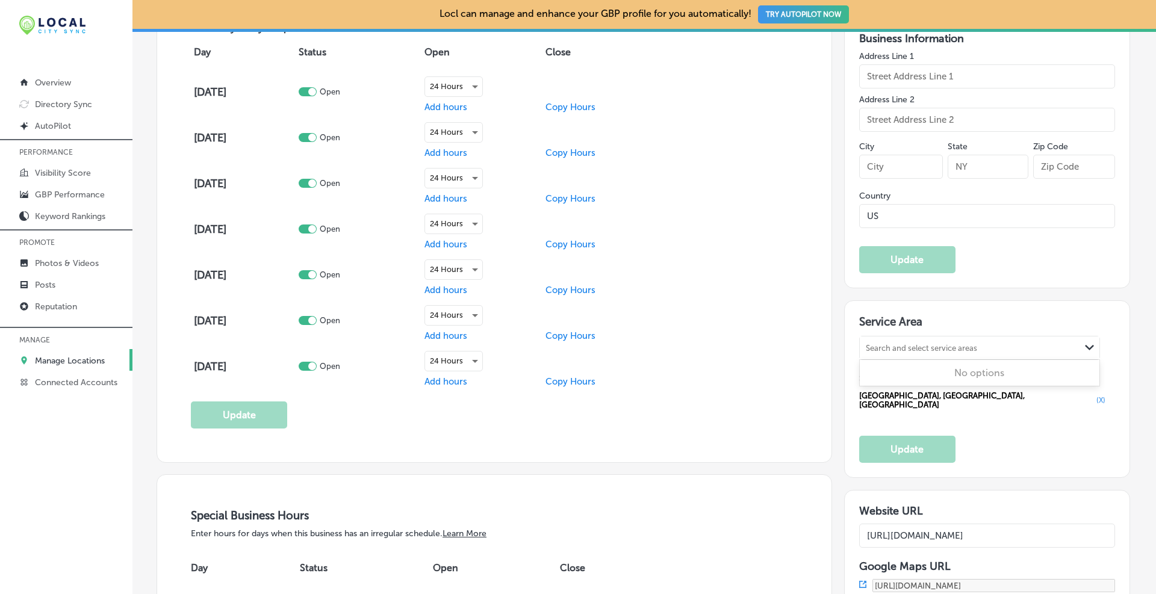
click at [932, 344] on div "Search and select service areas" at bounding box center [921, 348] width 111 height 9
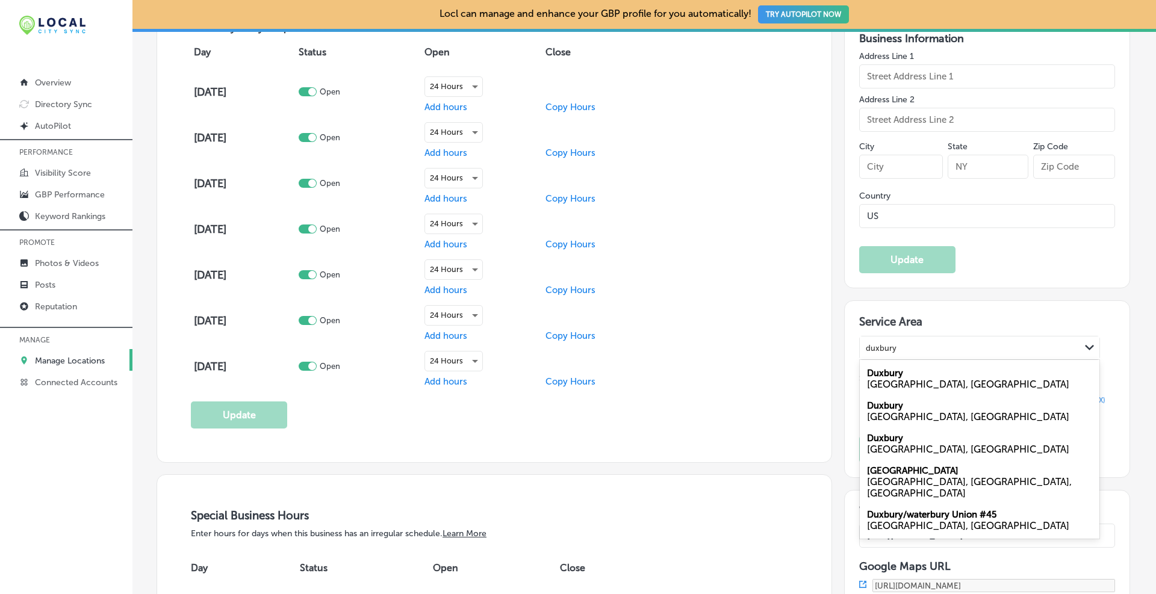
click at [904, 376] on div "Duxbury [GEOGRAPHIC_DATA], [GEOGRAPHIC_DATA]" at bounding box center [980, 378] width 240 height 33
type input "duxbury"
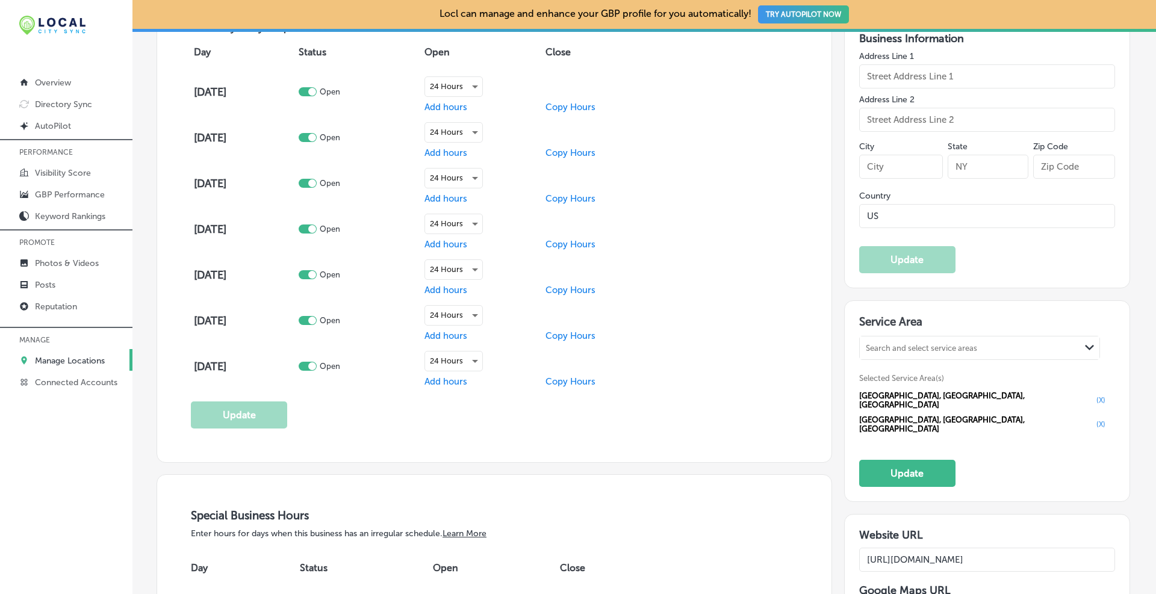
click at [896, 344] on div "Search and select service areas" at bounding box center [921, 348] width 111 height 9
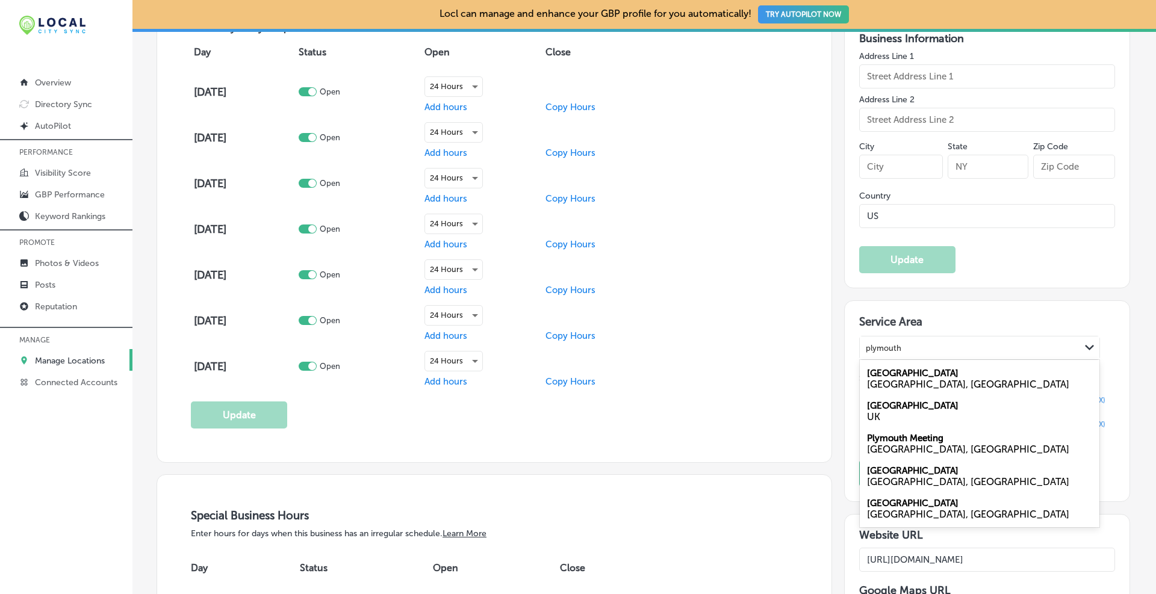
click at [892, 385] on div "[GEOGRAPHIC_DATA], [GEOGRAPHIC_DATA]" at bounding box center [979, 384] width 225 height 11
type input "plymouth"
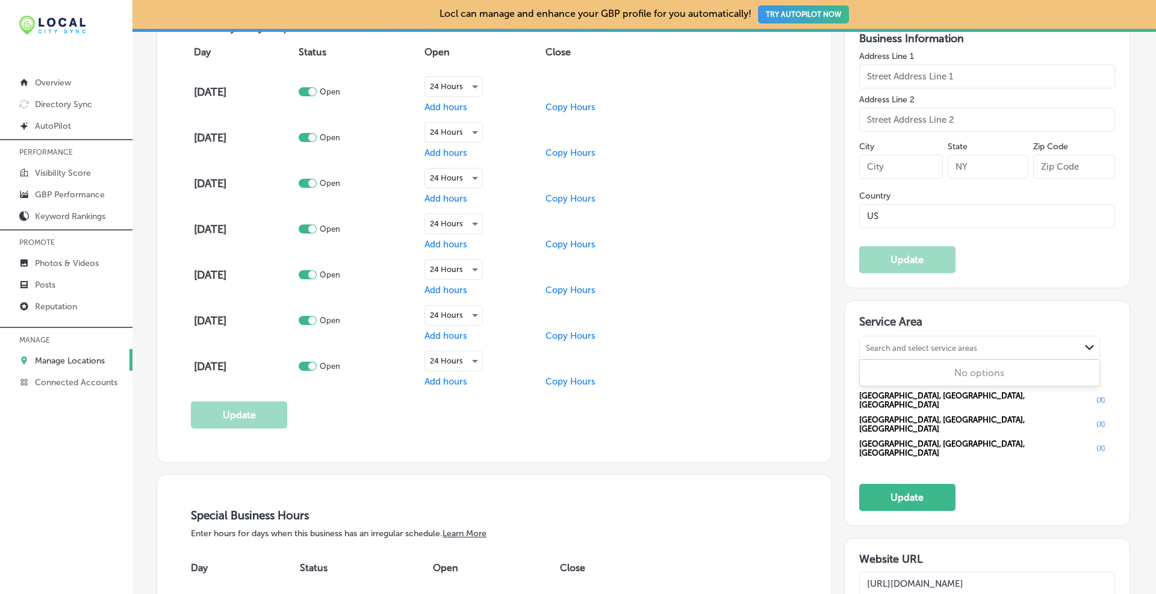
click at [915, 349] on div "Search and select service areas" at bounding box center [921, 348] width 111 height 9
click at [931, 346] on div "Search and select service areas" at bounding box center [921, 348] width 111 height 9
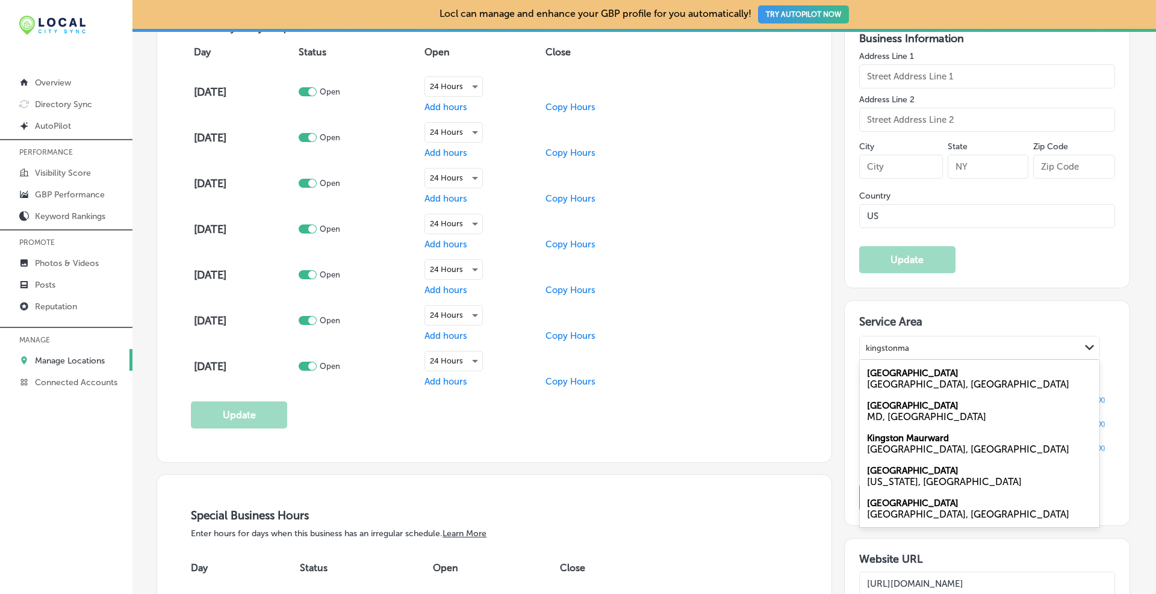
click at [910, 385] on div "[GEOGRAPHIC_DATA], [GEOGRAPHIC_DATA]" at bounding box center [979, 384] width 225 height 11
type input "kingstonma"
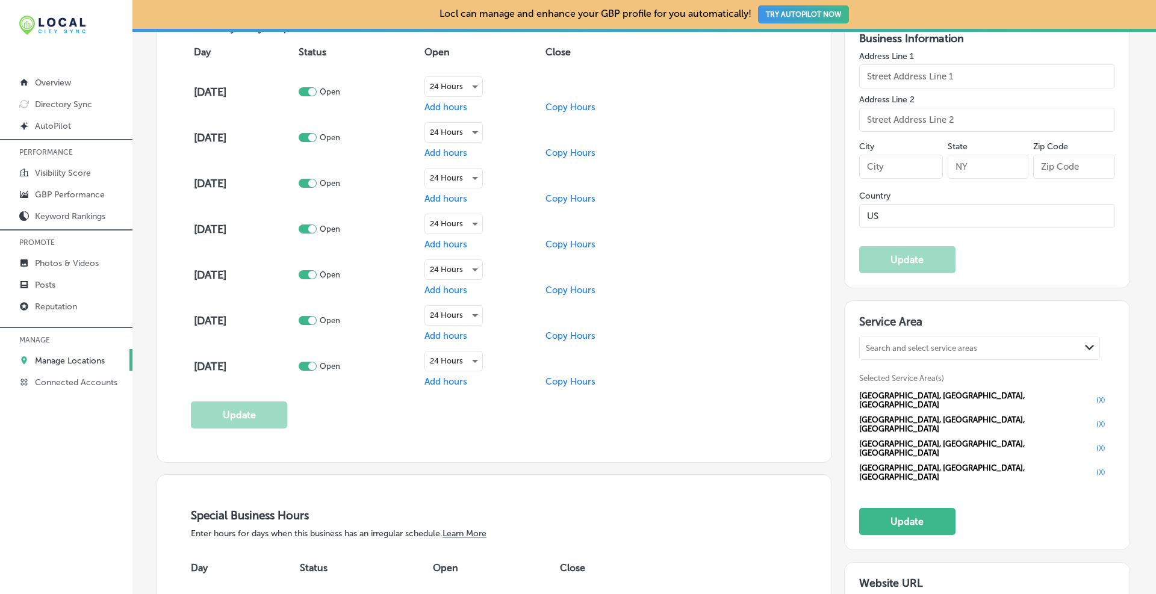
click at [931, 349] on div "Search and select service areas" at bounding box center [921, 348] width 111 height 9
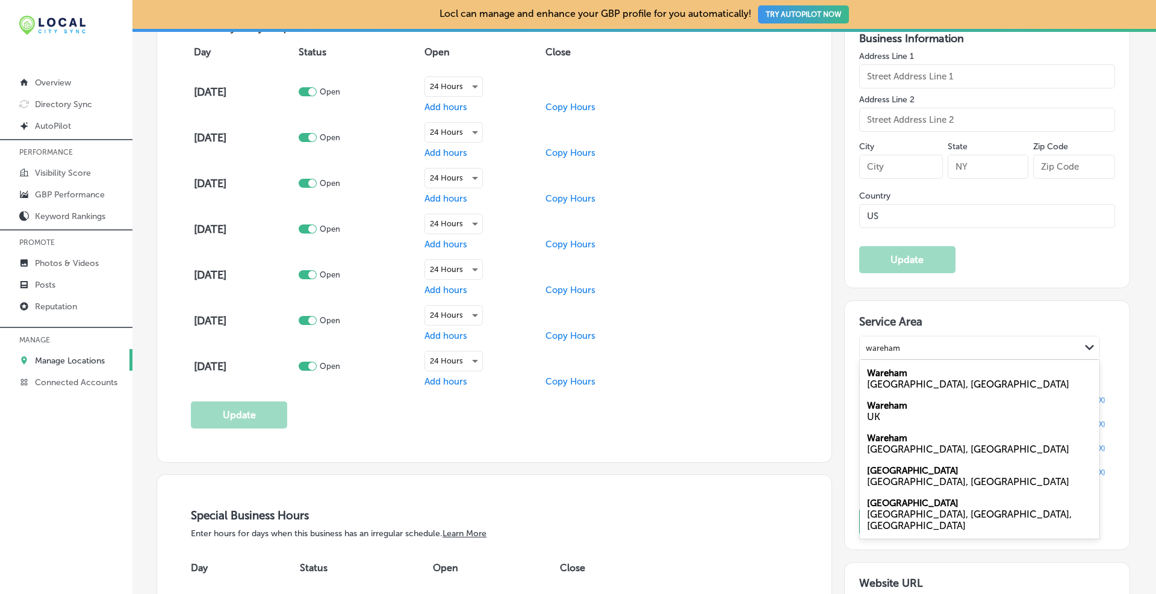
click at [870, 380] on div "[GEOGRAPHIC_DATA], [GEOGRAPHIC_DATA]" at bounding box center [979, 384] width 225 height 11
type input "wareham"
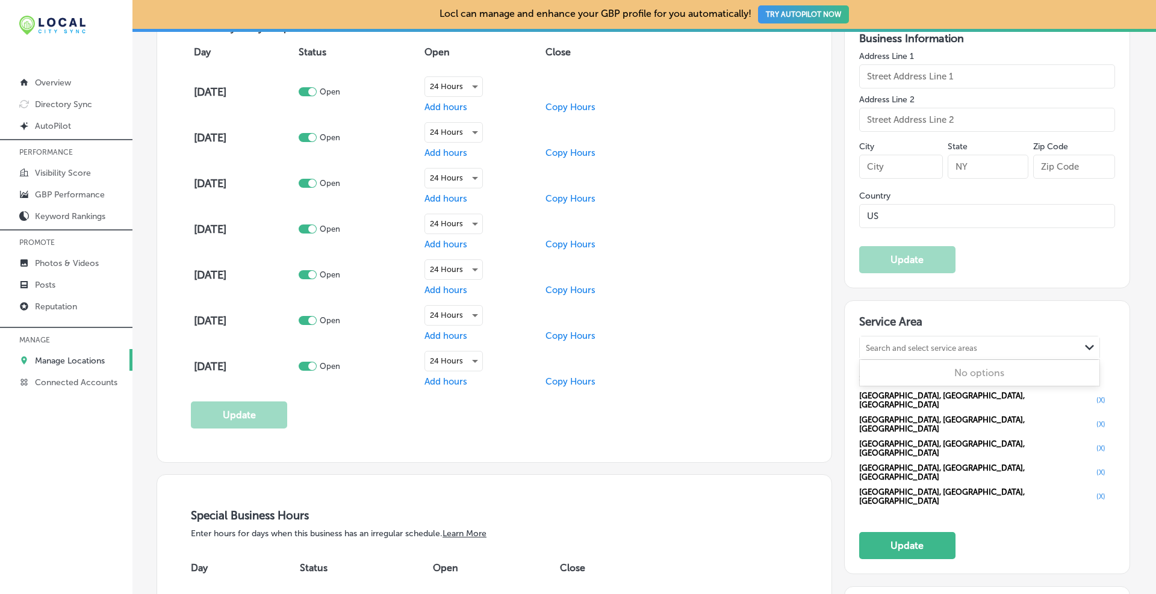
click at [897, 350] on div "Search and select service areas" at bounding box center [921, 348] width 111 height 9
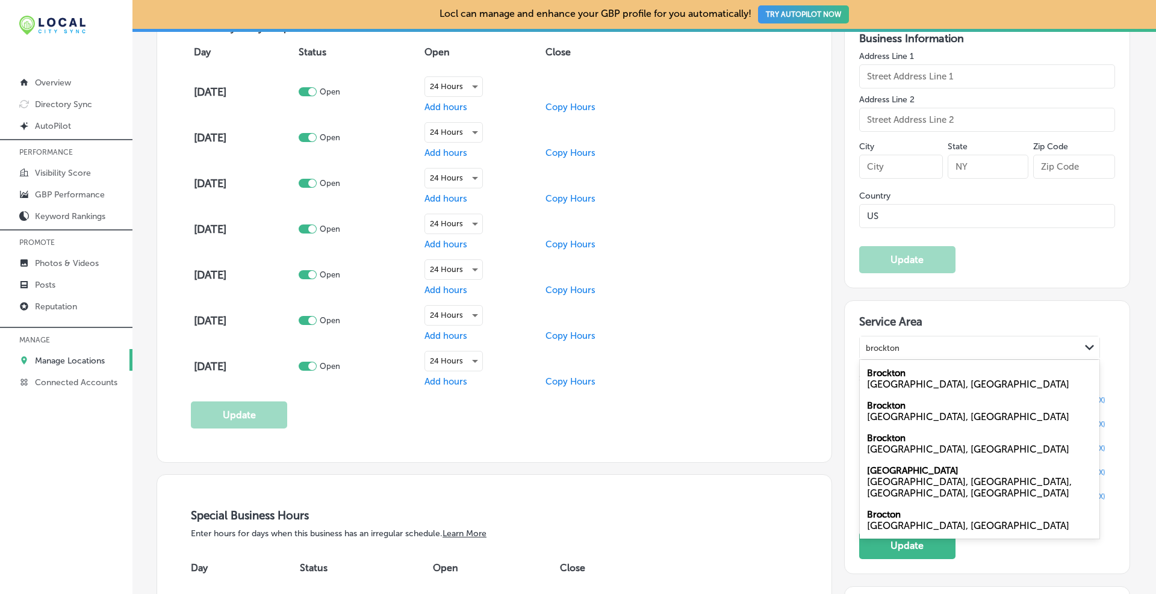
click at [882, 374] on label "Brockton" at bounding box center [886, 373] width 39 height 11
type input "brockton"
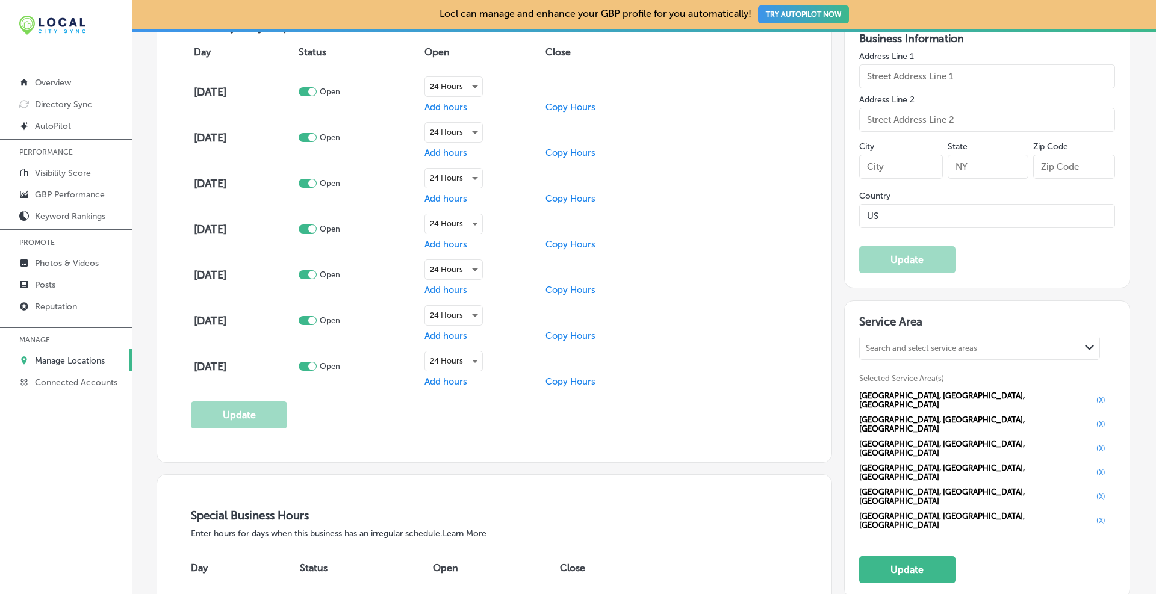
click at [888, 352] on div "Search and select service areas" at bounding box center [970, 348] width 220 height 16
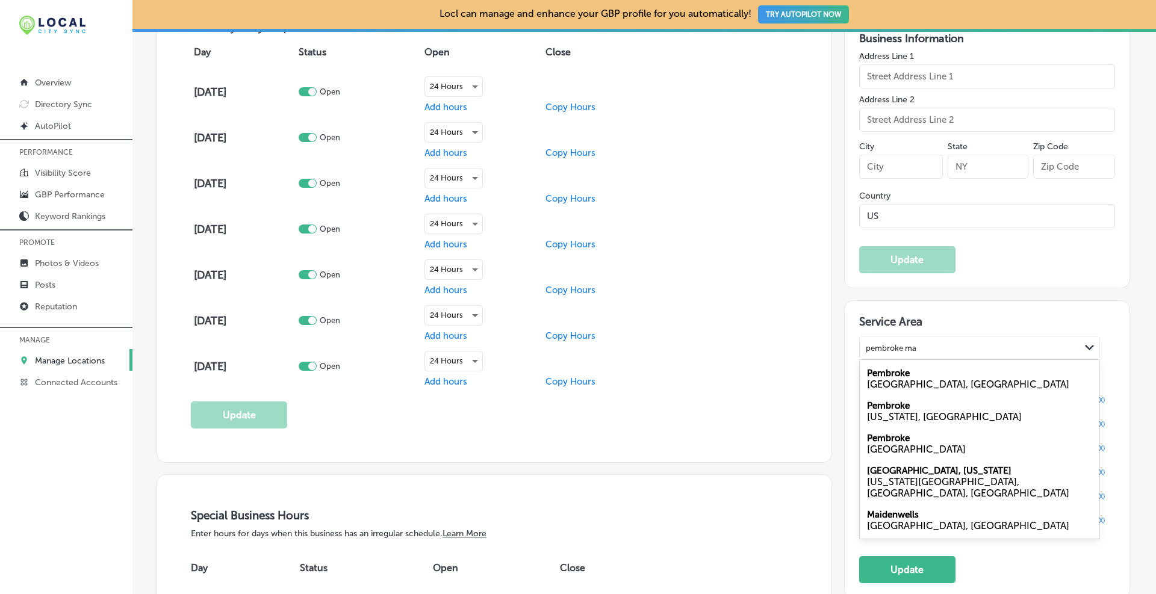
click at [878, 379] on div "[GEOGRAPHIC_DATA], [GEOGRAPHIC_DATA]" at bounding box center [979, 384] width 225 height 11
type input "pembroke ma"
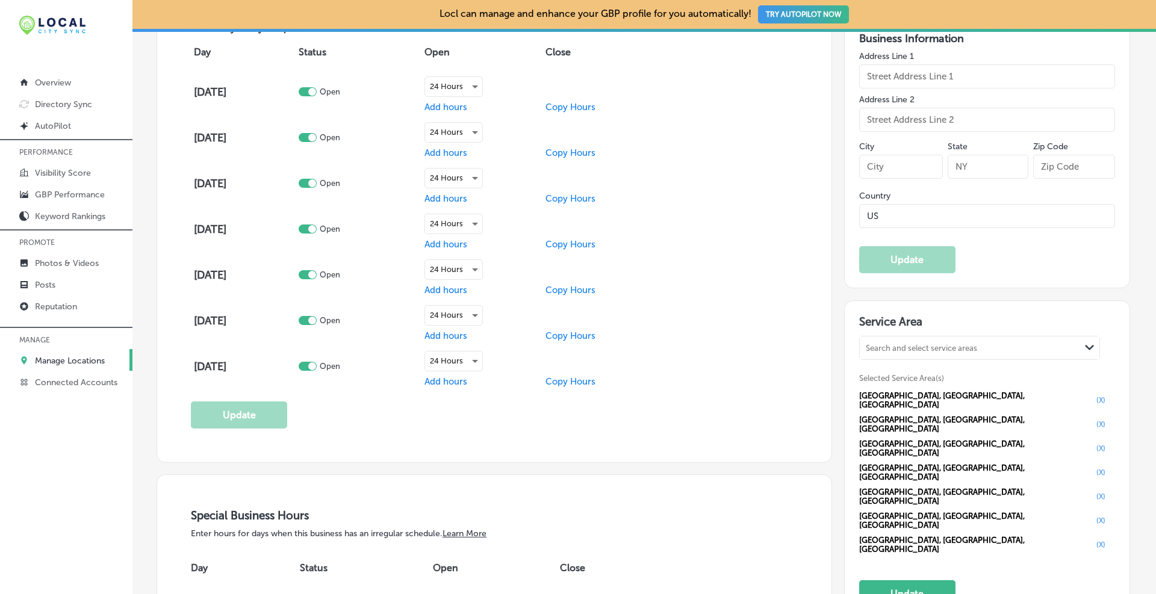
click at [905, 348] on div "Search and select service areas" at bounding box center [921, 348] width 111 height 9
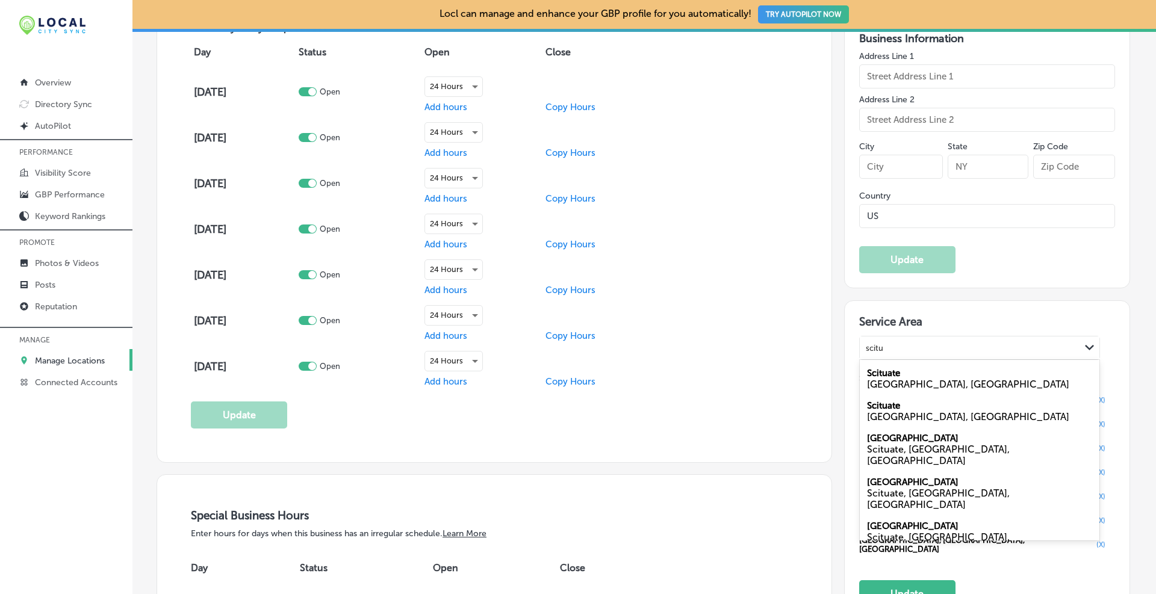
click at [867, 385] on div "[GEOGRAPHIC_DATA], [GEOGRAPHIC_DATA]" at bounding box center [979, 384] width 225 height 11
type input "scitu"
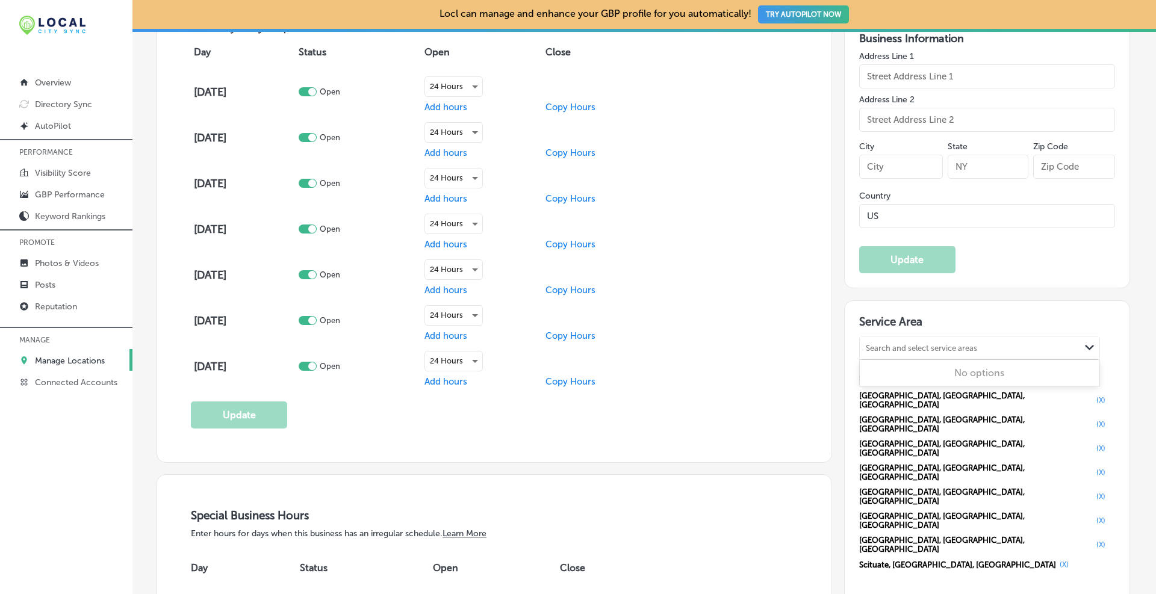
click at [907, 344] on div "Search and select service areas" at bounding box center [921, 348] width 111 height 9
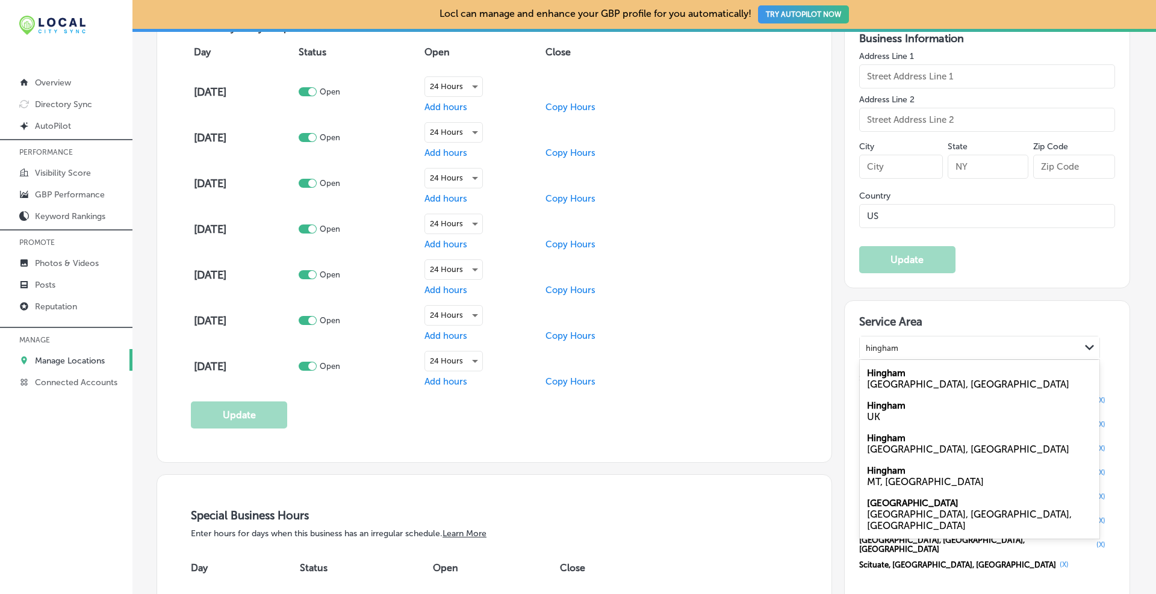
click at [910, 377] on div "Hingham [GEOGRAPHIC_DATA], [GEOGRAPHIC_DATA]" at bounding box center [980, 378] width 240 height 33
type input "hingham"
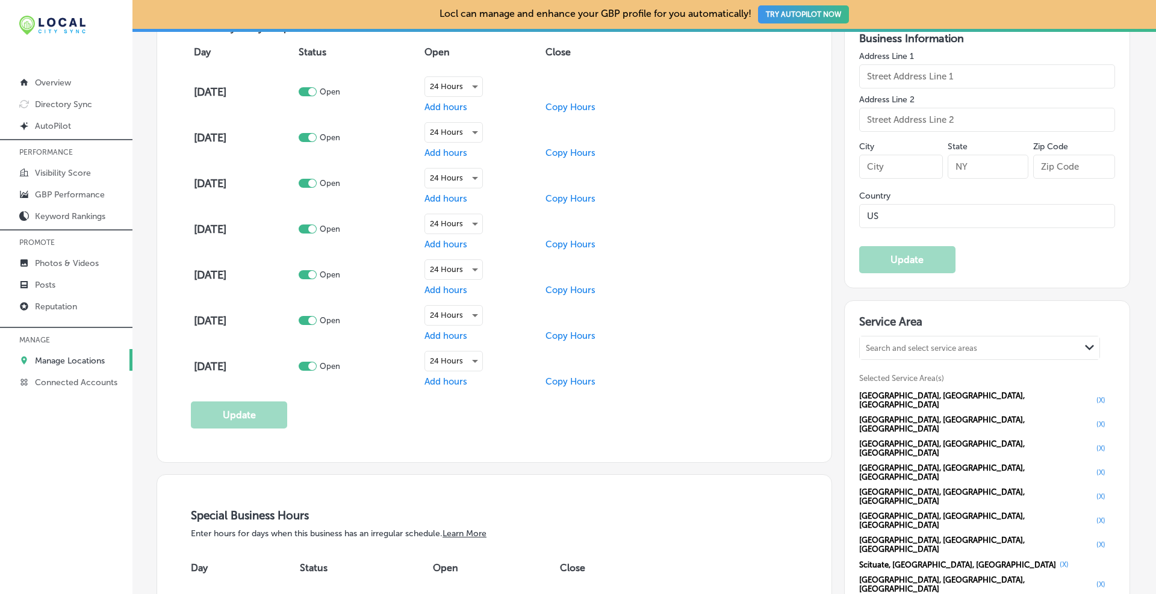
click at [902, 340] on div "Search and select service areas" at bounding box center [970, 348] width 220 height 16
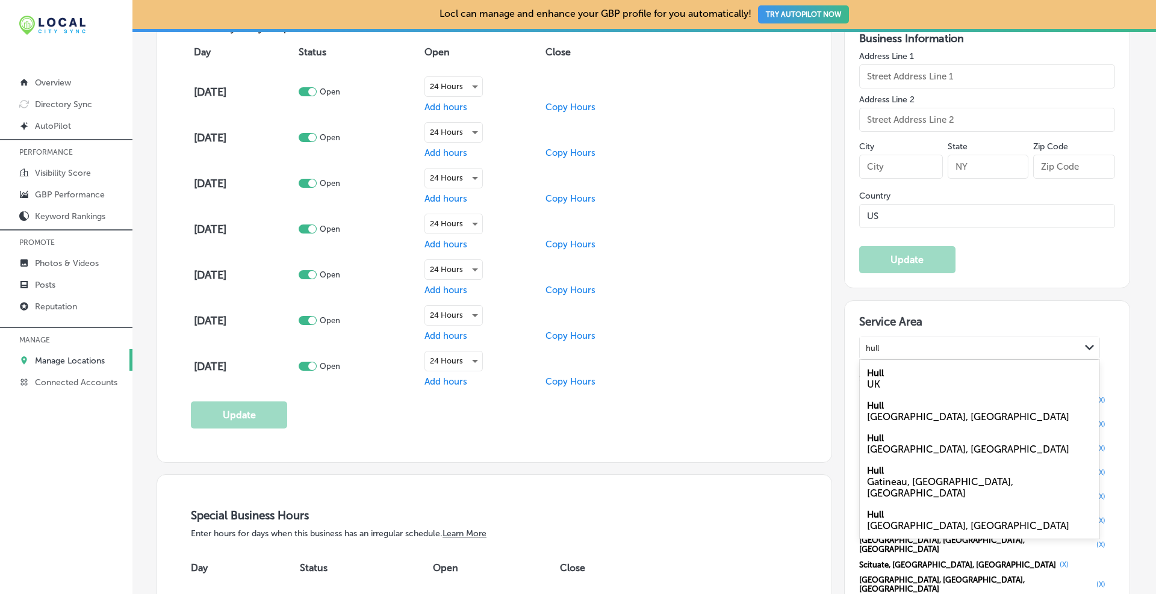
click at [876, 414] on div "[GEOGRAPHIC_DATA], [GEOGRAPHIC_DATA]" at bounding box center [979, 416] width 225 height 11
type input "hull"
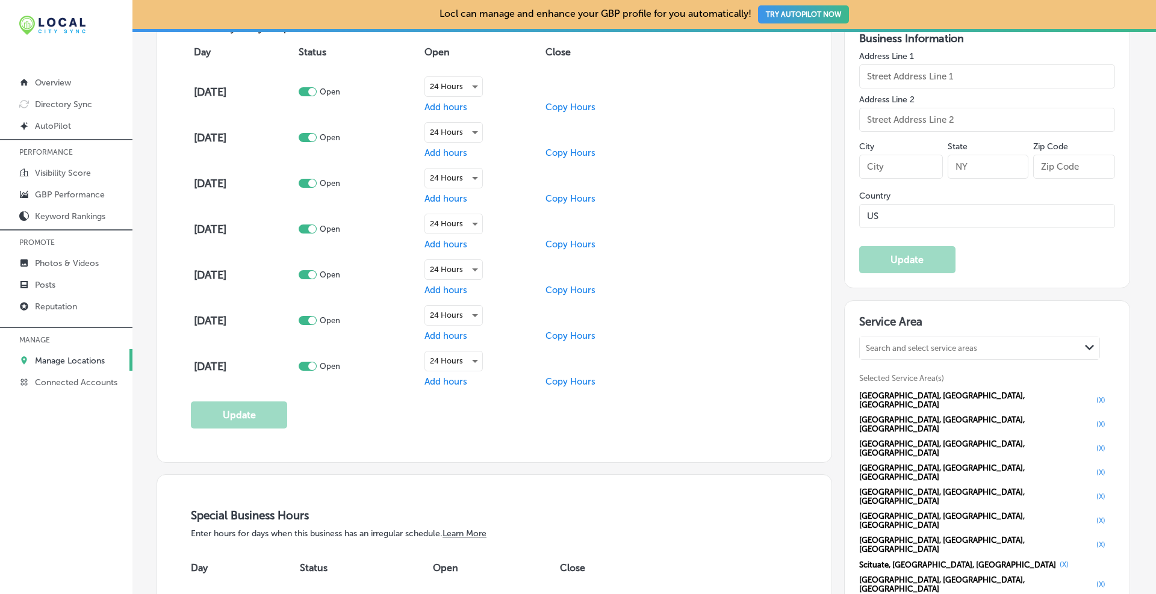
click at [891, 341] on div "Search and select service areas" at bounding box center [970, 348] width 220 height 16
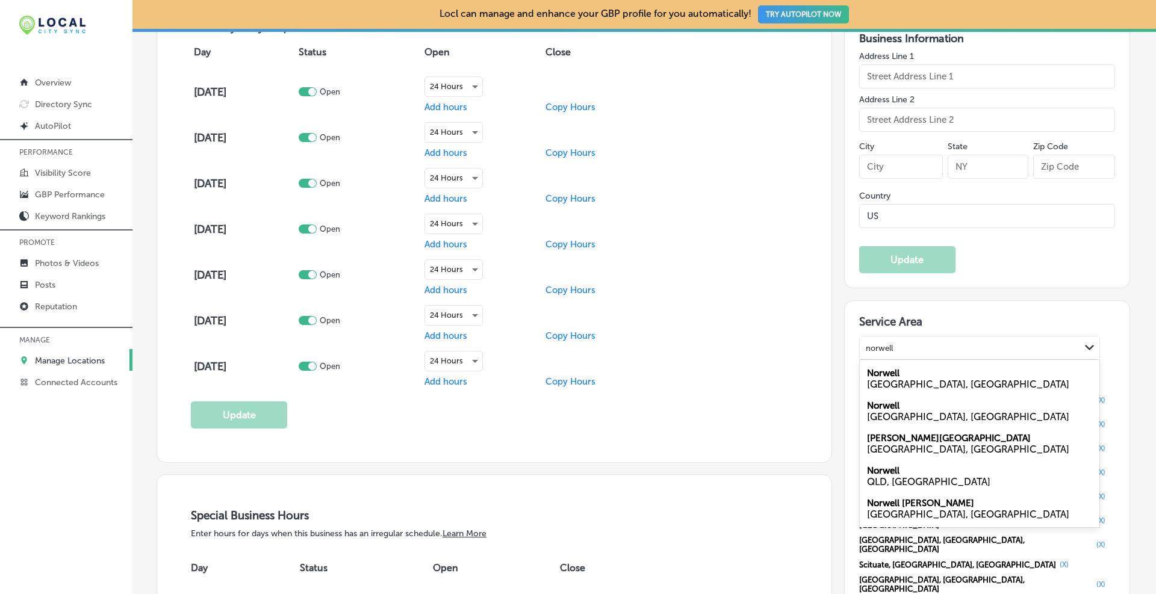
click at [877, 373] on label "Norwell" at bounding box center [883, 373] width 33 height 11
type input "norwell"
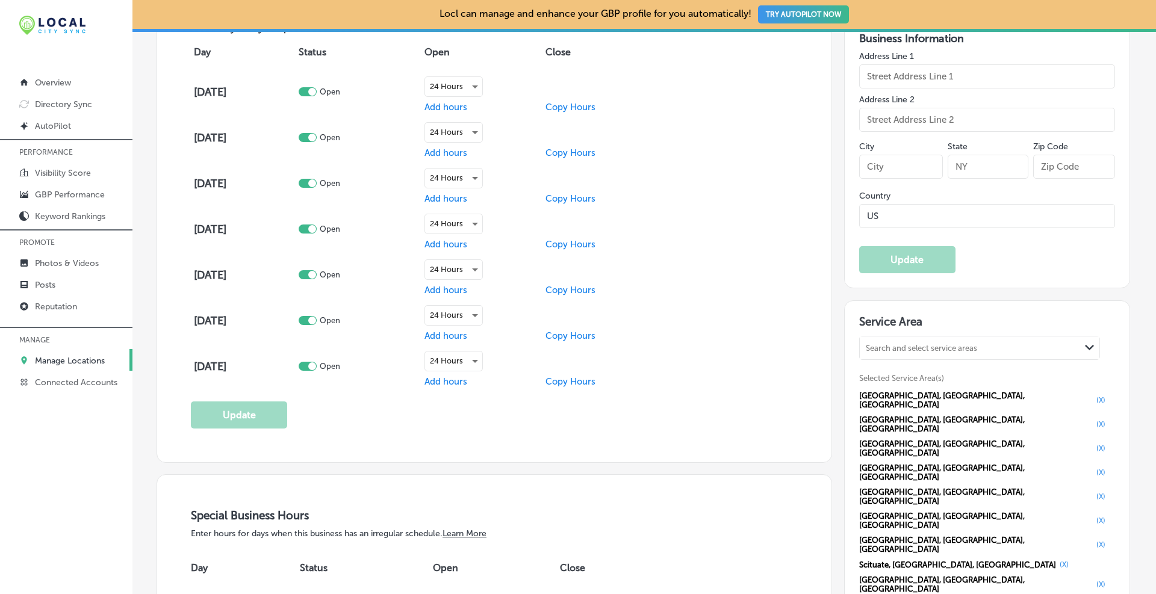
click at [888, 345] on div "Search and select service areas" at bounding box center [921, 348] width 111 height 9
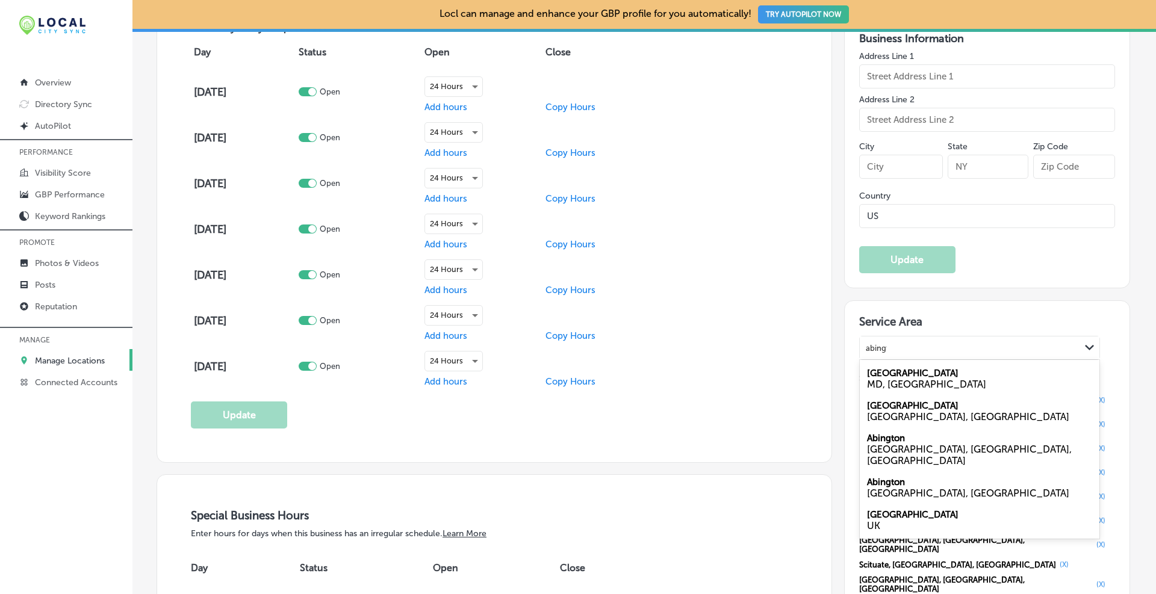
type input "abington"
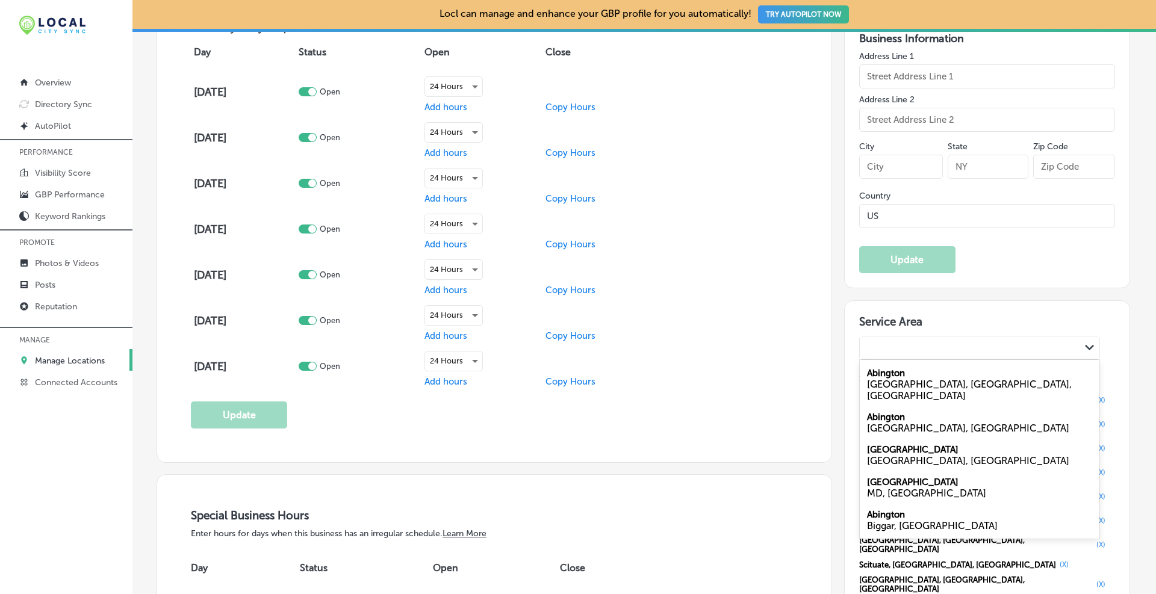
click at [886, 341] on div "abington" at bounding box center [970, 348] width 220 height 16
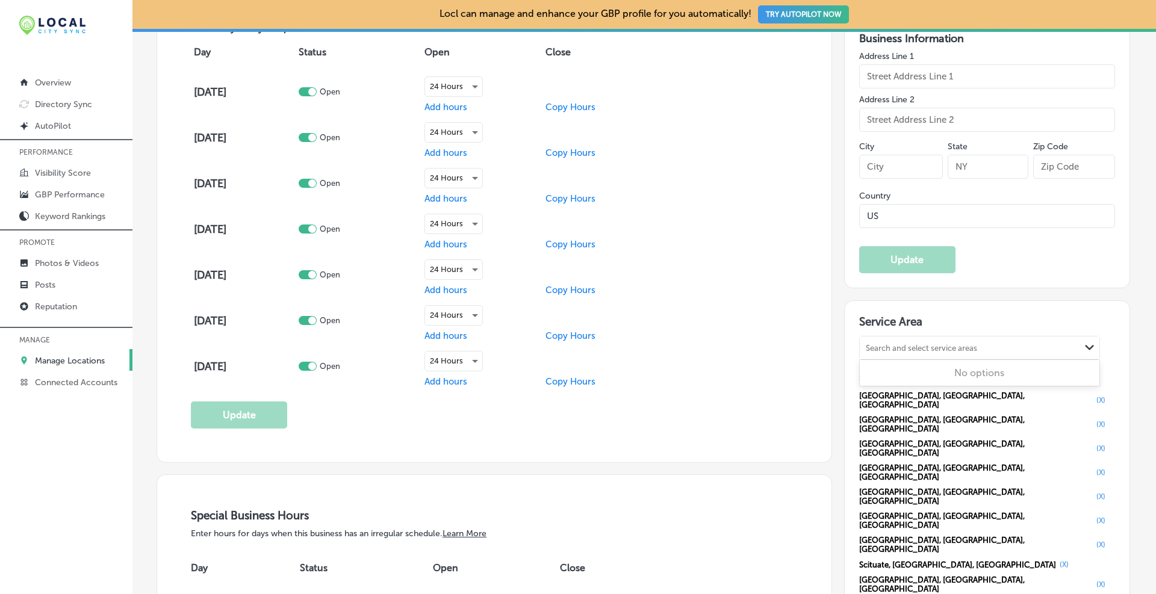
click at [885, 344] on div "Search and select service areas" at bounding box center [921, 348] width 111 height 9
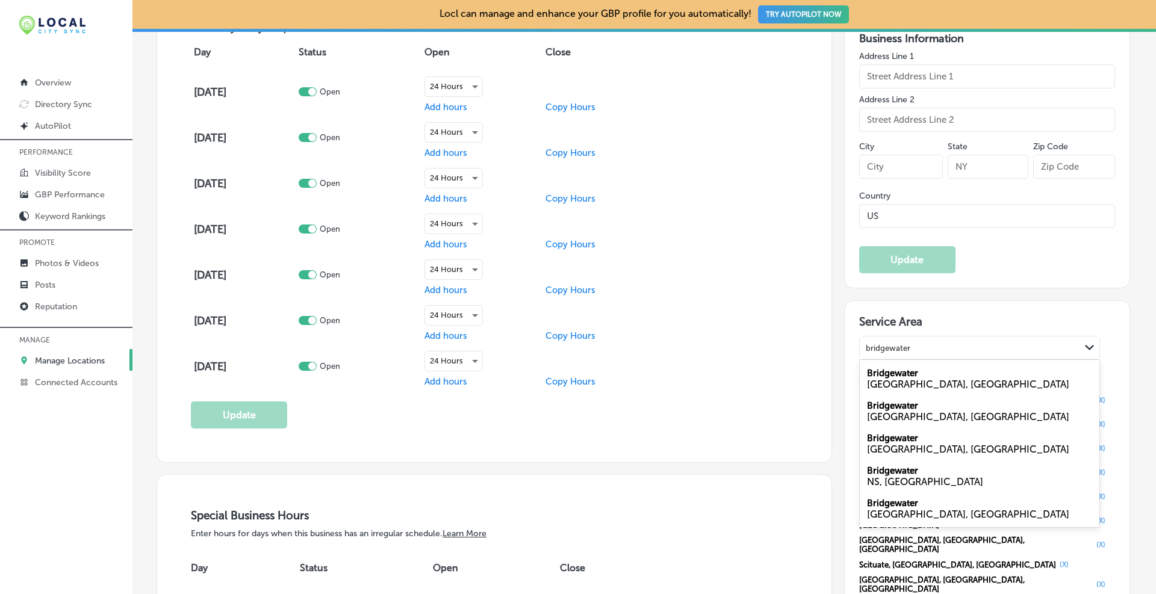
click at [899, 449] on div "[GEOGRAPHIC_DATA], [GEOGRAPHIC_DATA]" at bounding box center [979, 449] width 225 height 11
type input "bridgewater"
